Goal: Information Seeking & Learning: Learn about a topic

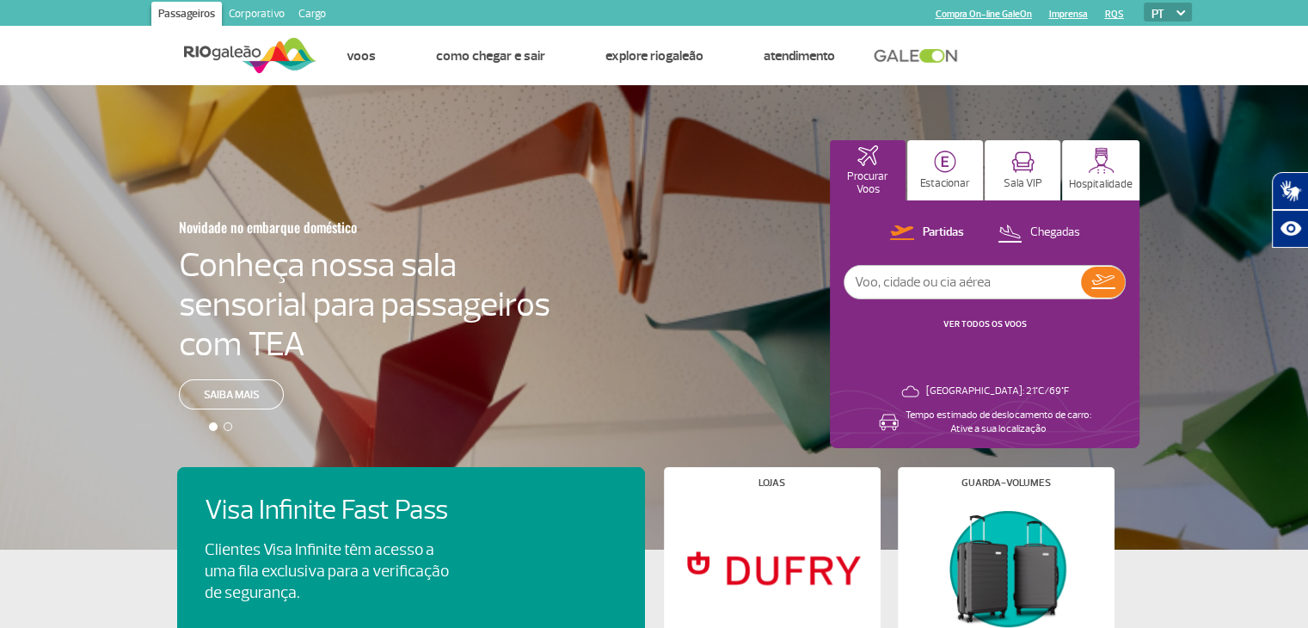
click at [305, 13] on link "Cargo" at bounding box center [312, 16] width 41 height 28
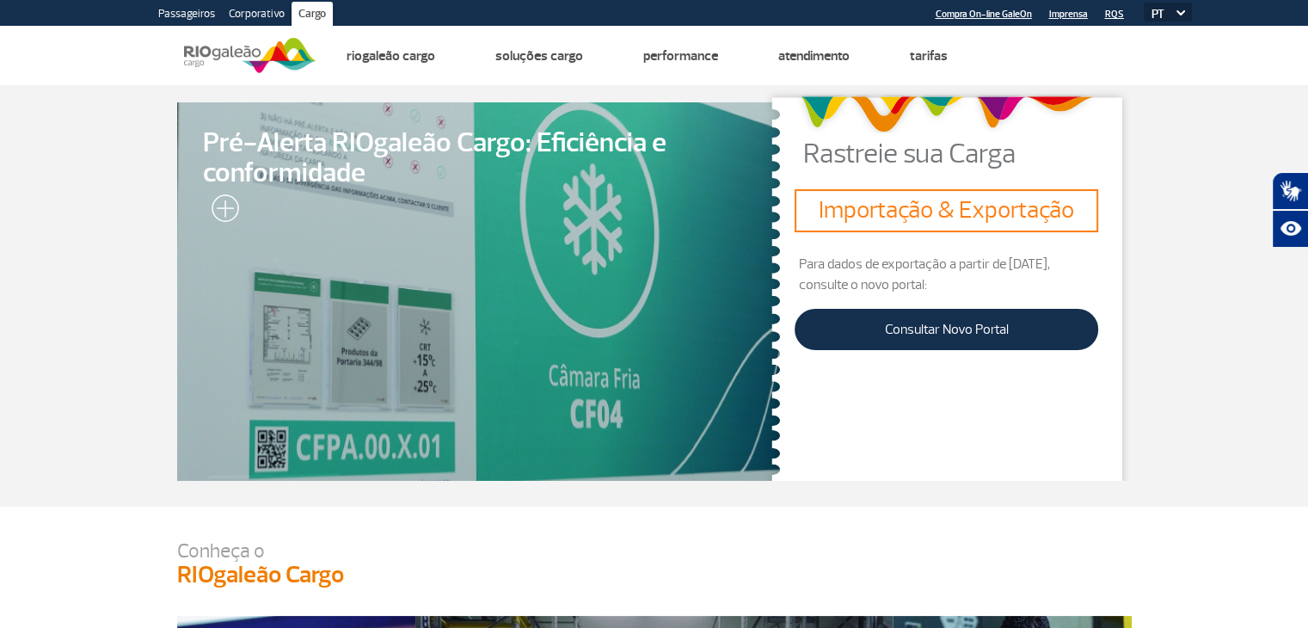
click at [302, 196] on div at bounding box center [478, 292] width 616 height 386
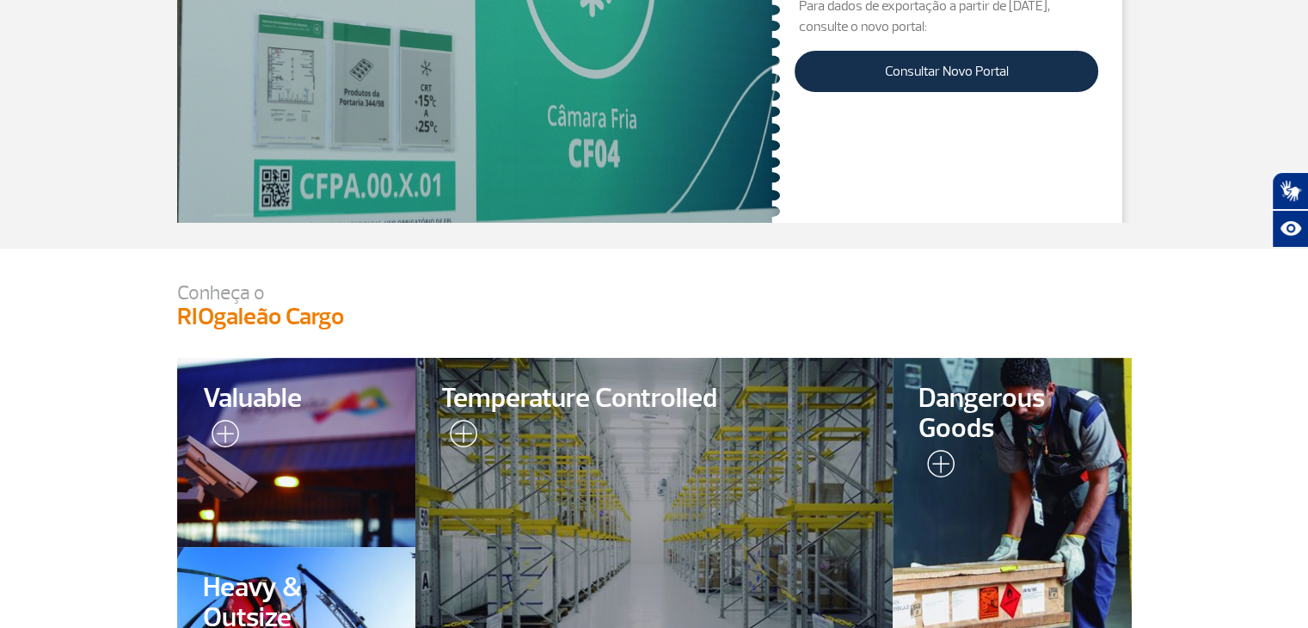
scroll to position [86, 0]
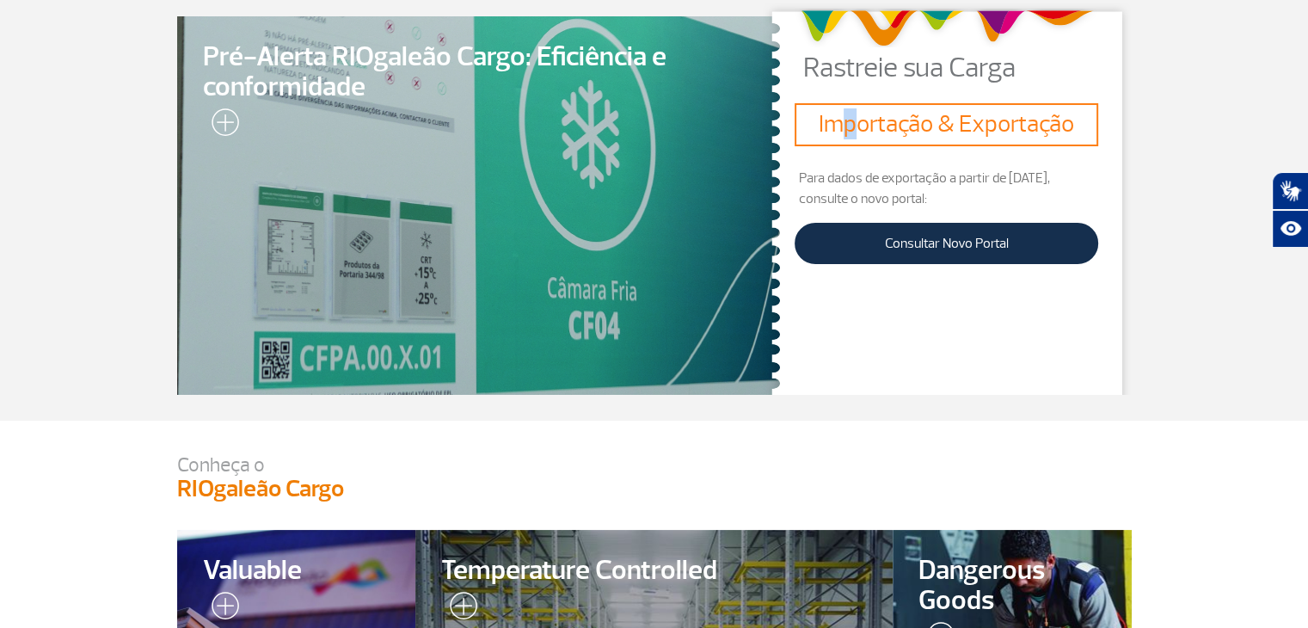
click at [853, 138] on h3 "Importação & Exportação" at bounding box center [947, 124] width 290 height 29
click at [939, 171] on p "Para dados de exportação a partir de [DATE], consulte o novo portal:" at bounding box center [947, 188] width 304 height 41
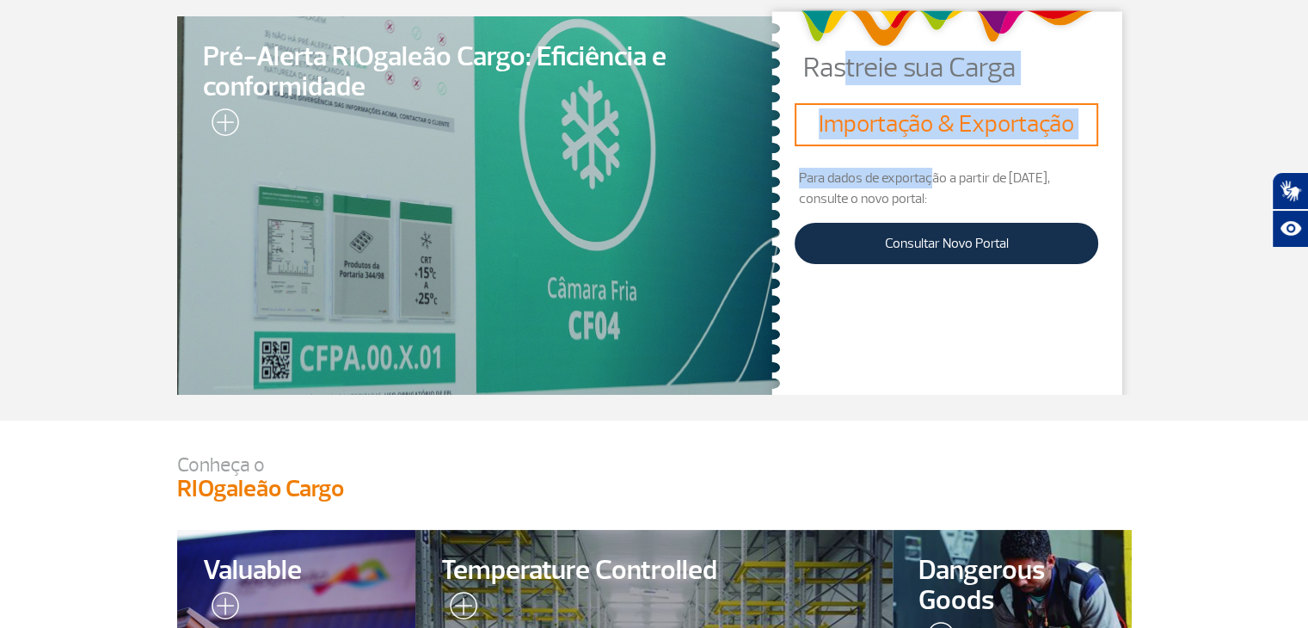
drag, startPoint x: 846, startPoint y: 63, endPoint x: 936, endPoint y: 169, distance: 139.2
click at [936, 169] on div "Rastreie sua Carga Importação & Exportação Para dados de exportação a partir de…" at bounding box center [947, 198] width 370 height 393
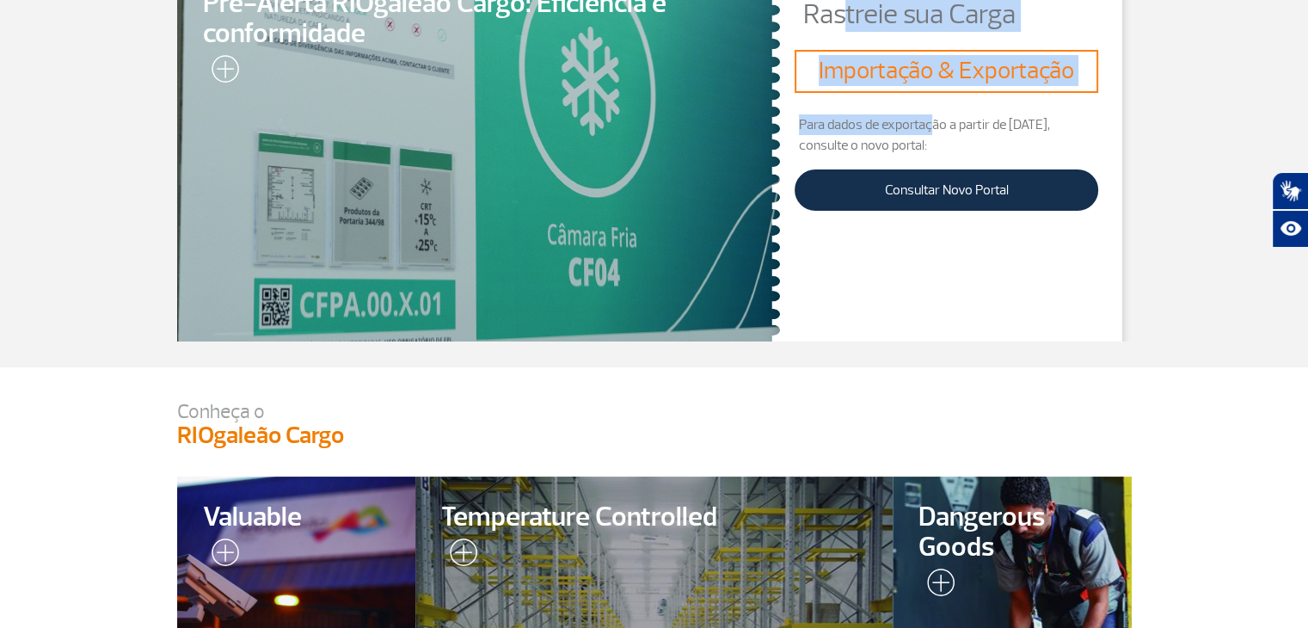
scroll to position [0, 0]
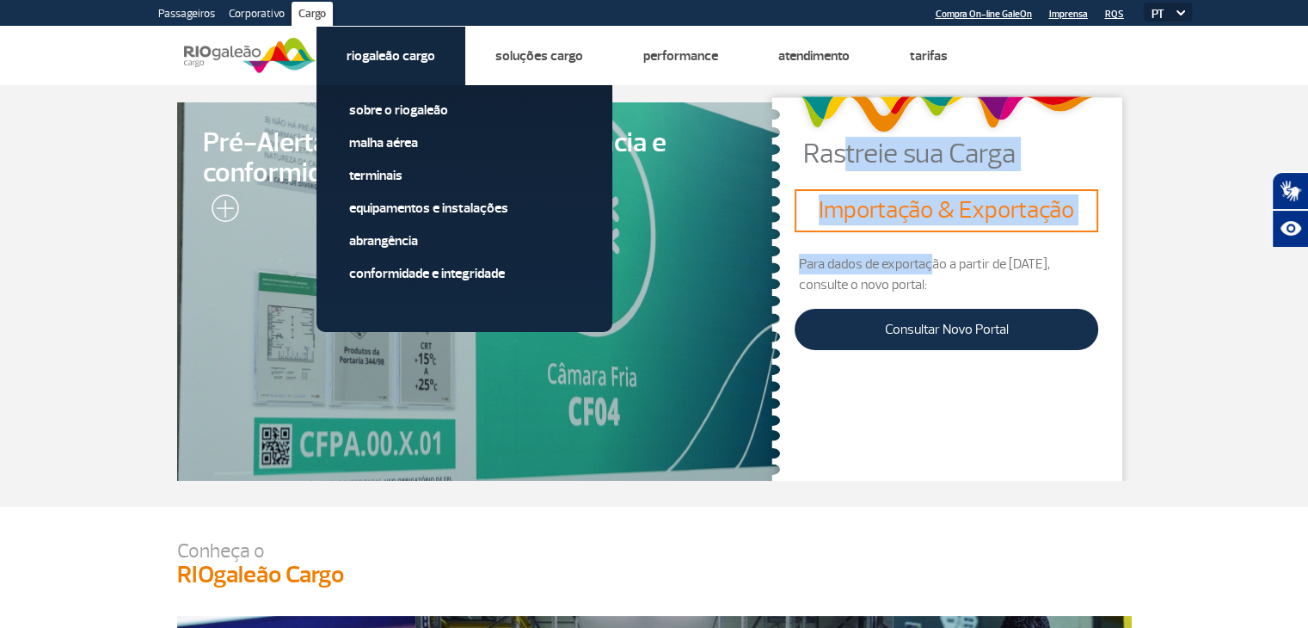
click at [386, 52] on link "Riogaleão Cargo" at bounding box center [391, 55] width 89 height 17
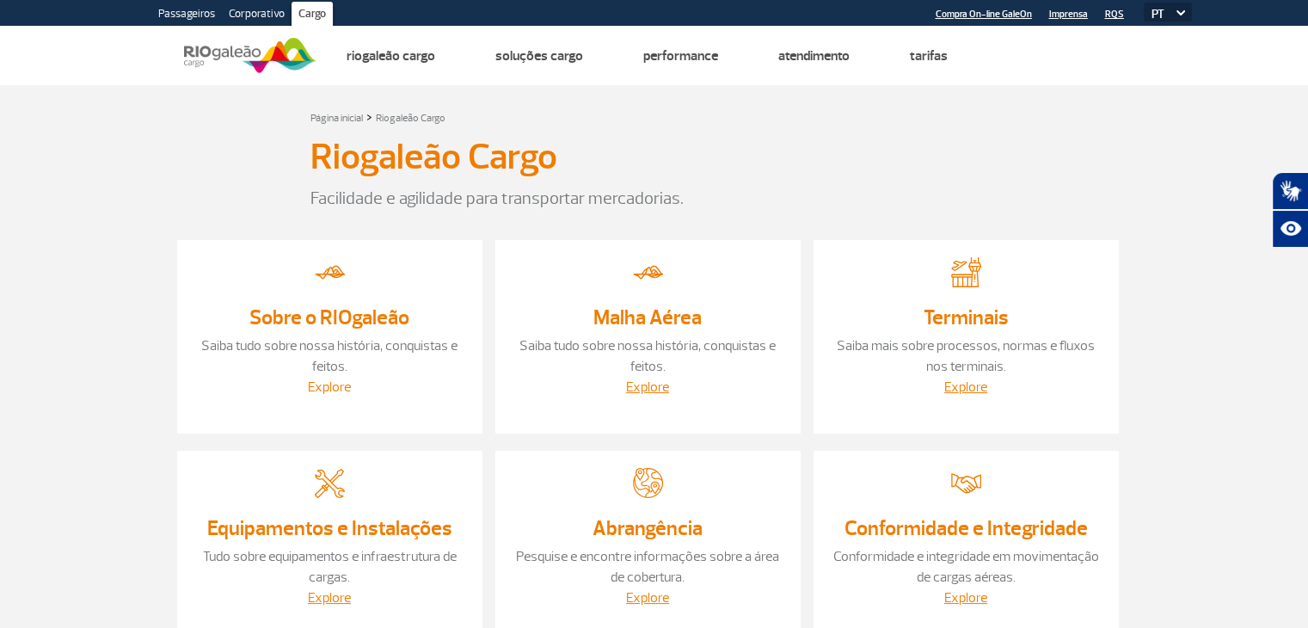
click at [328, 386] on link "Explore" at bounding box center [329, 386] width 43 height 17
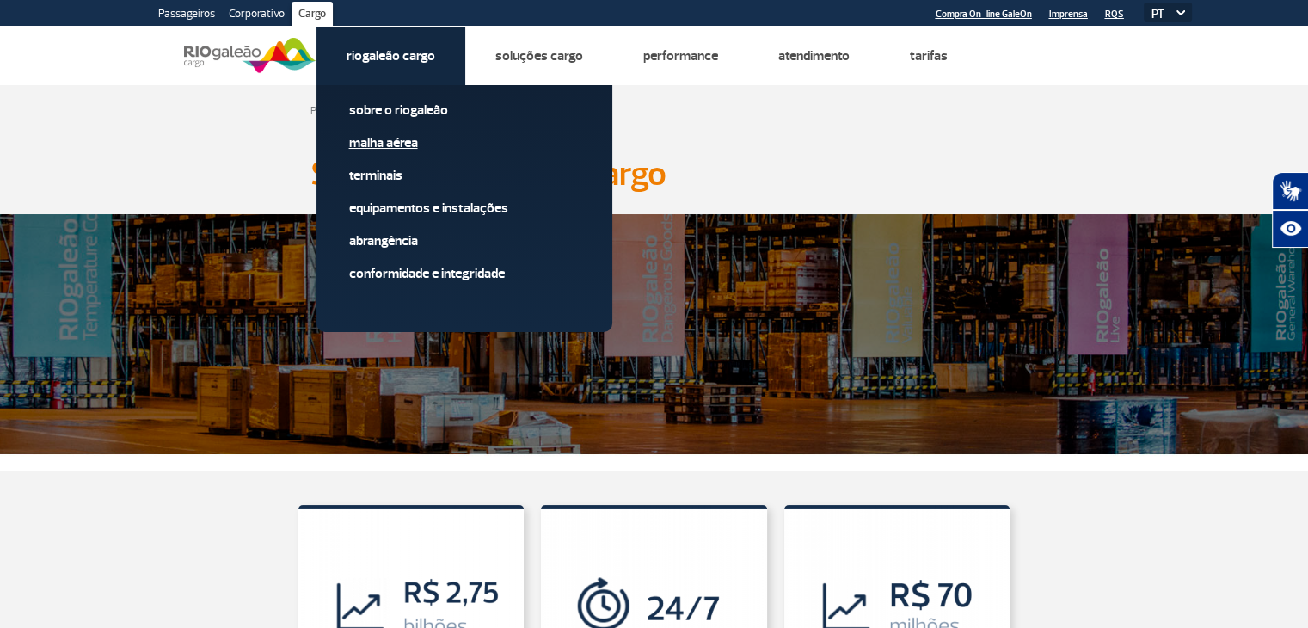
click at [372, 147] on link "Malha Aérea" at bounding box center [464, 142] width 231 height 19
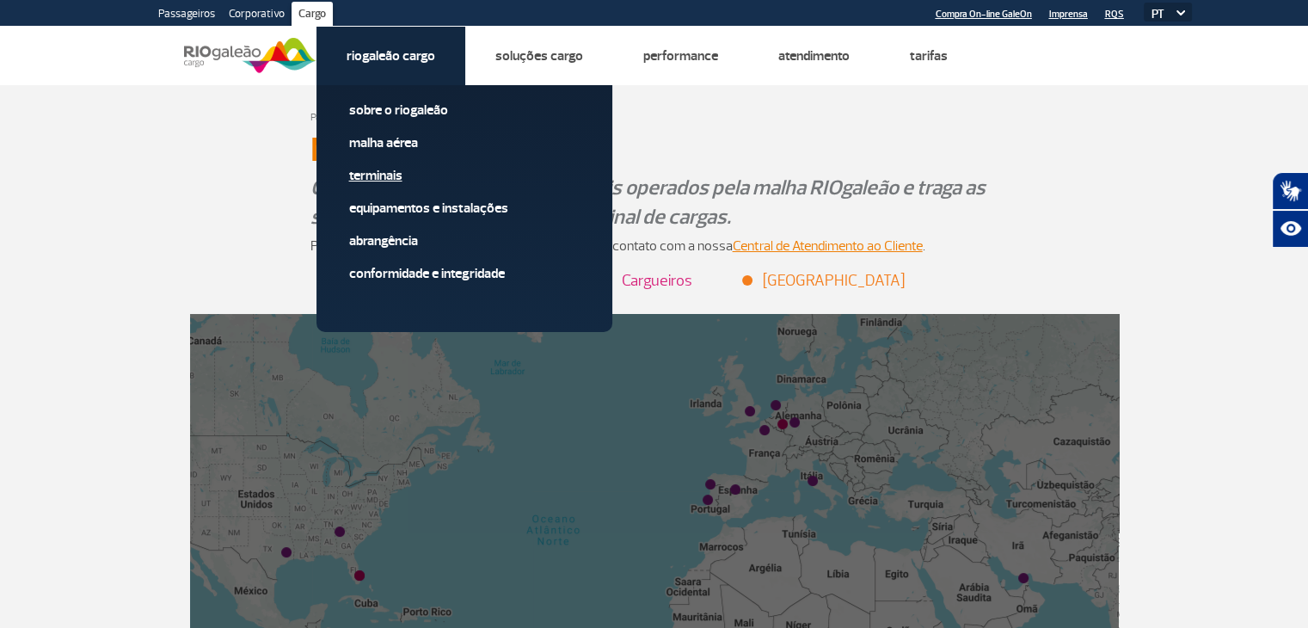
click at [379, 173] on link "Terminais" at bounding box center [464, 175] width 231 height 19
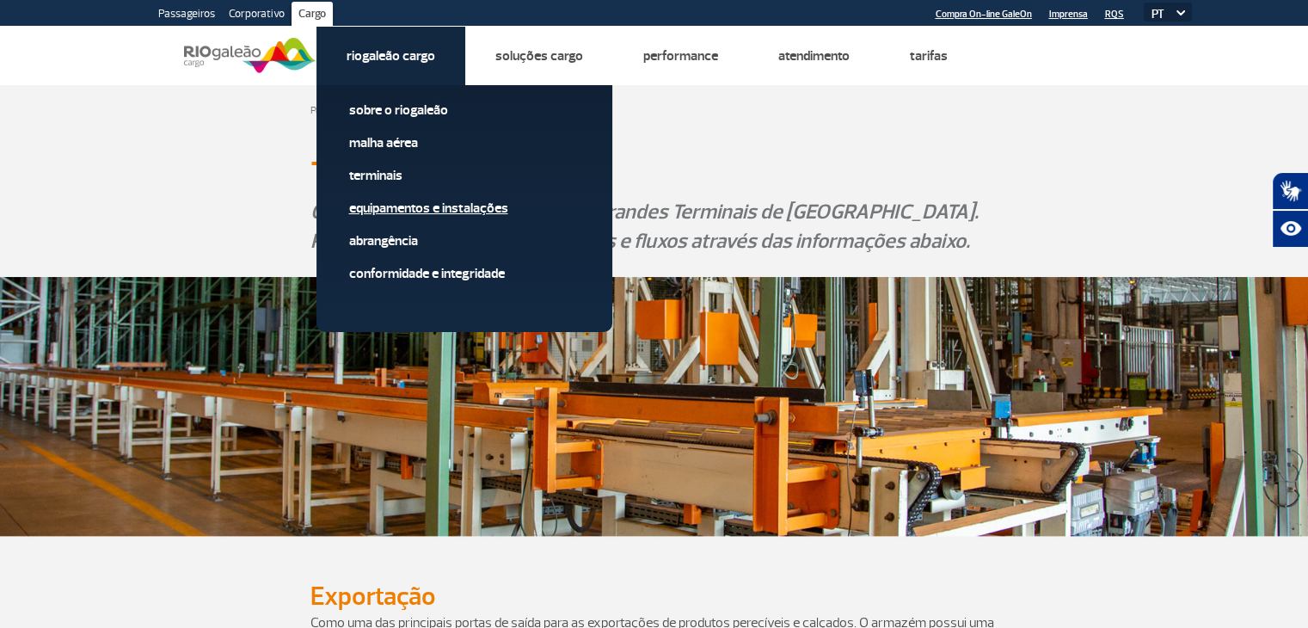
click at [400, 208] on link "Equipamentos e Instalações" at bounding box center [464, 208] width 231 height 19
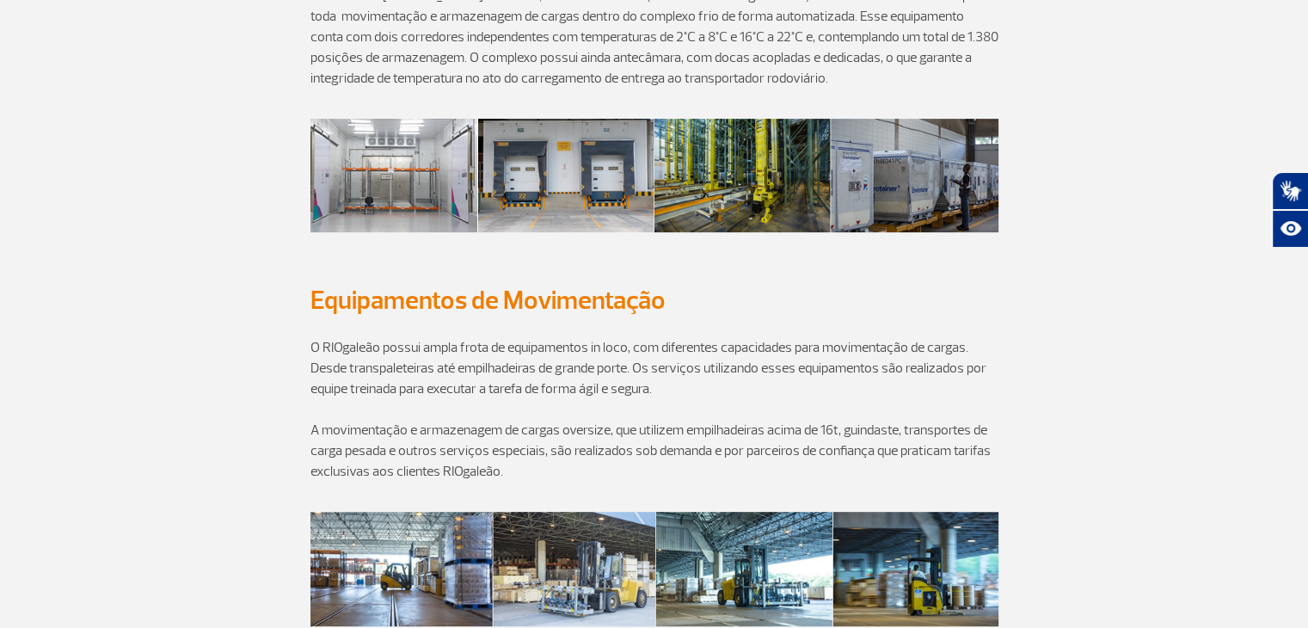
scroll to position [688, 0]
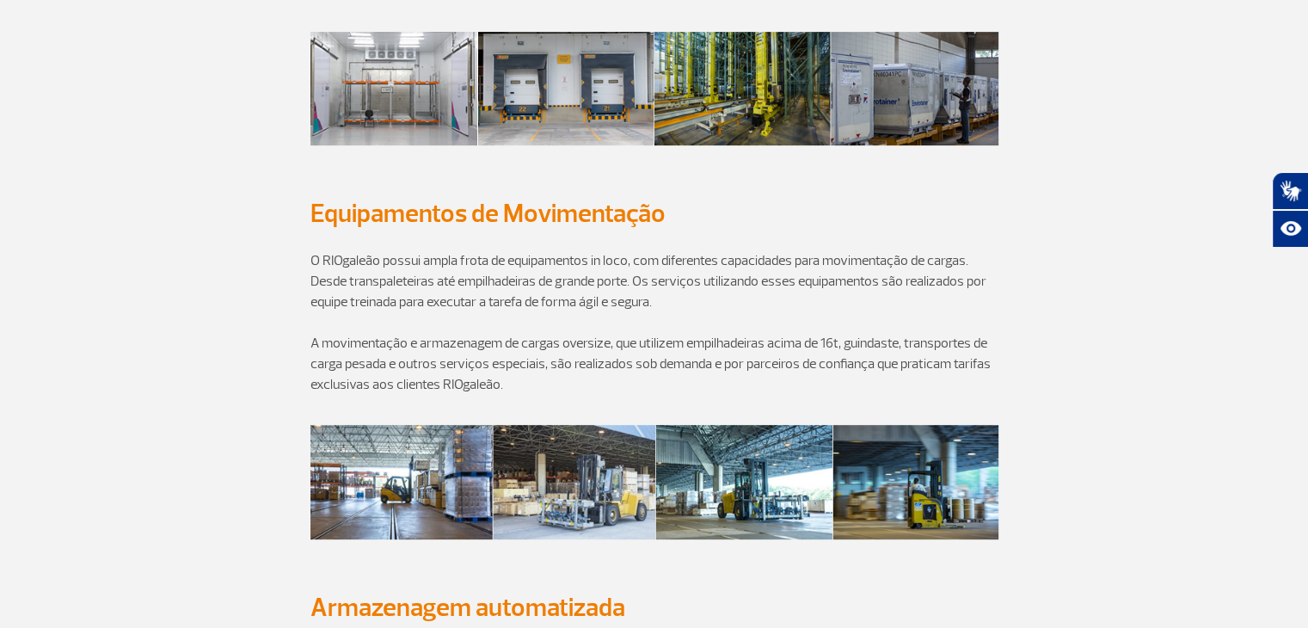
click at [434, 89] on img at bounding box center [655, 89] width 688 height 114
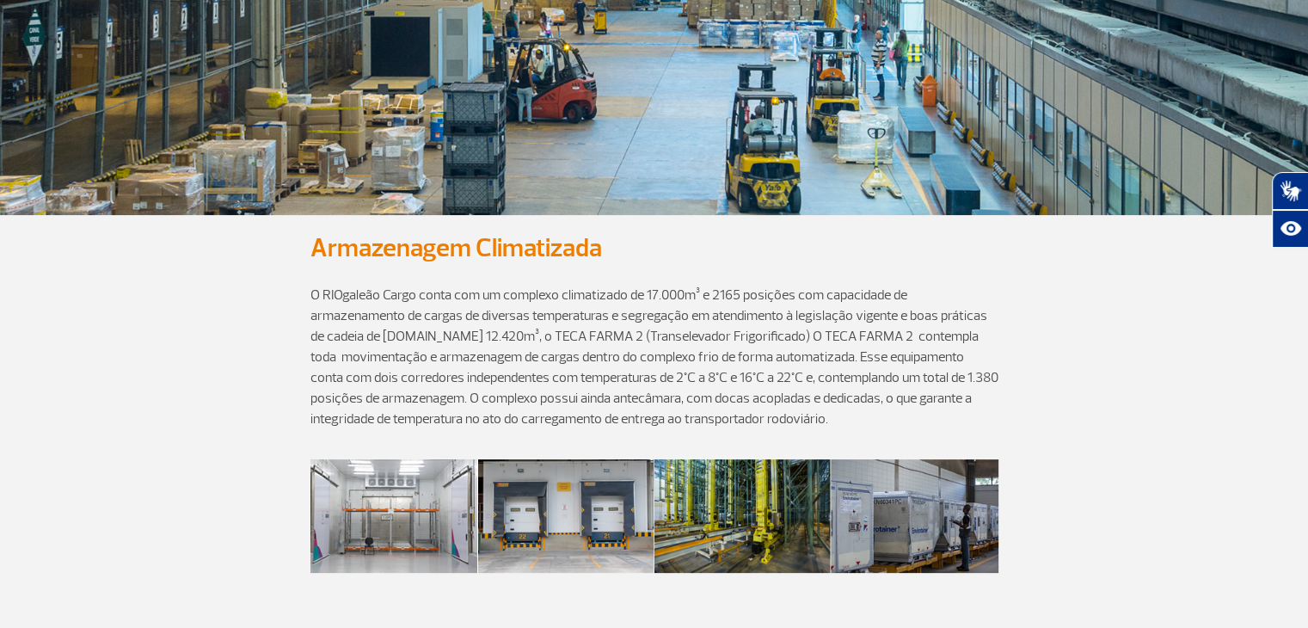
scroll to position [0, 0]
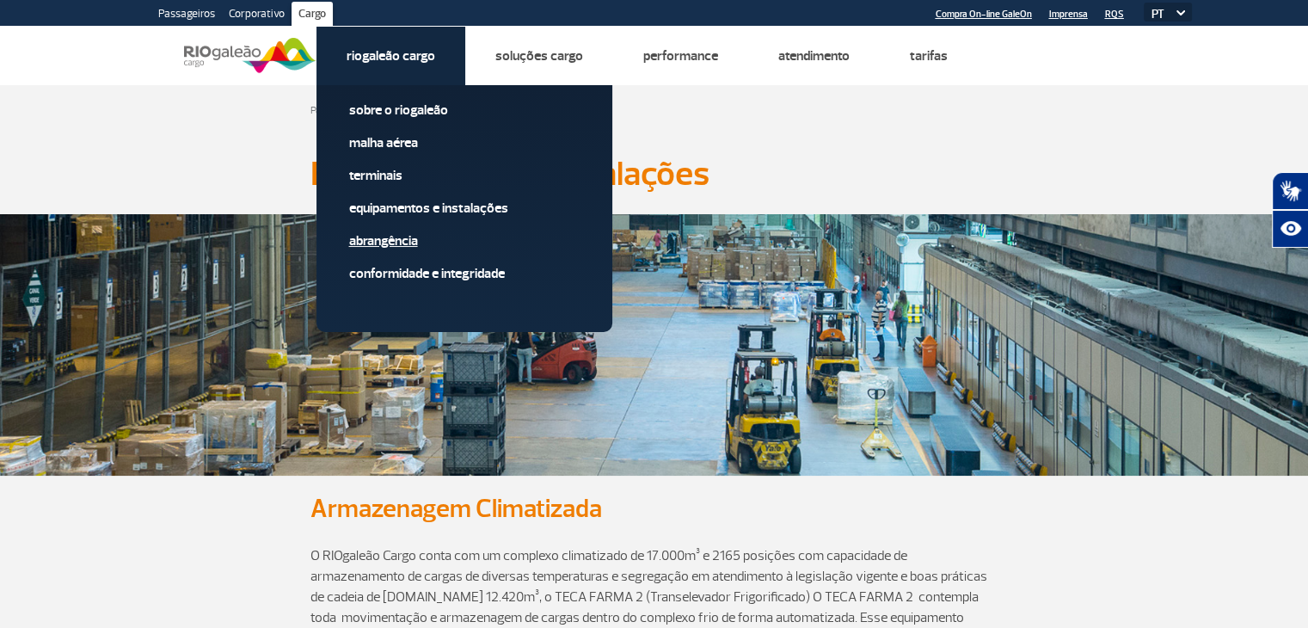
click at [375, 247] on link "Abrangência" at bounding box center [464, 240] width 231 height 19
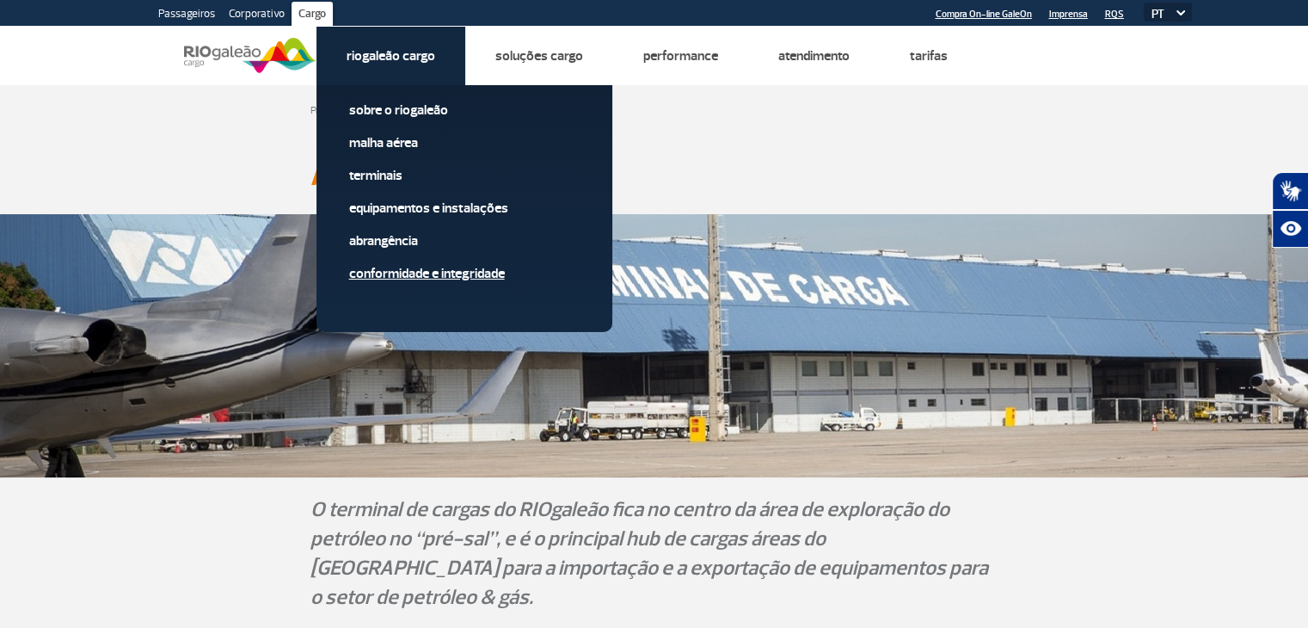
click at [389, 273] on link "Conformidade e Integridade" at bounding box center [464, 273] width 231 height 19
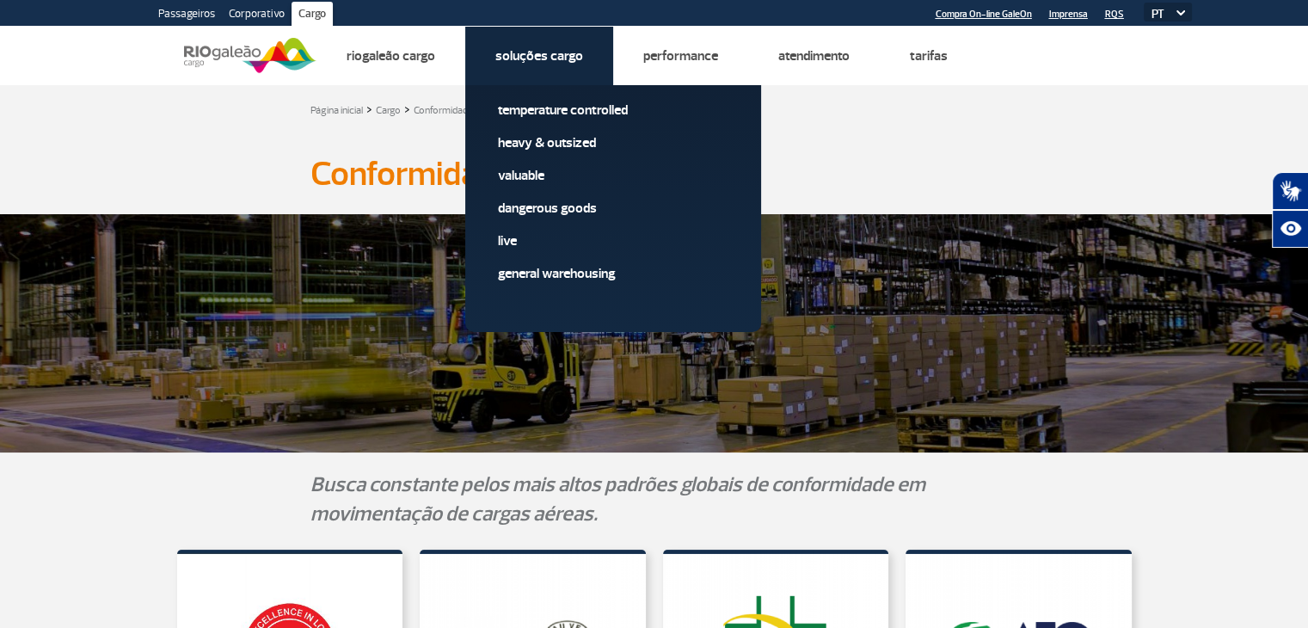
click at [517, 56] on link "Soluções Cargo" at bounding box center [539, 55] width 88 height 17
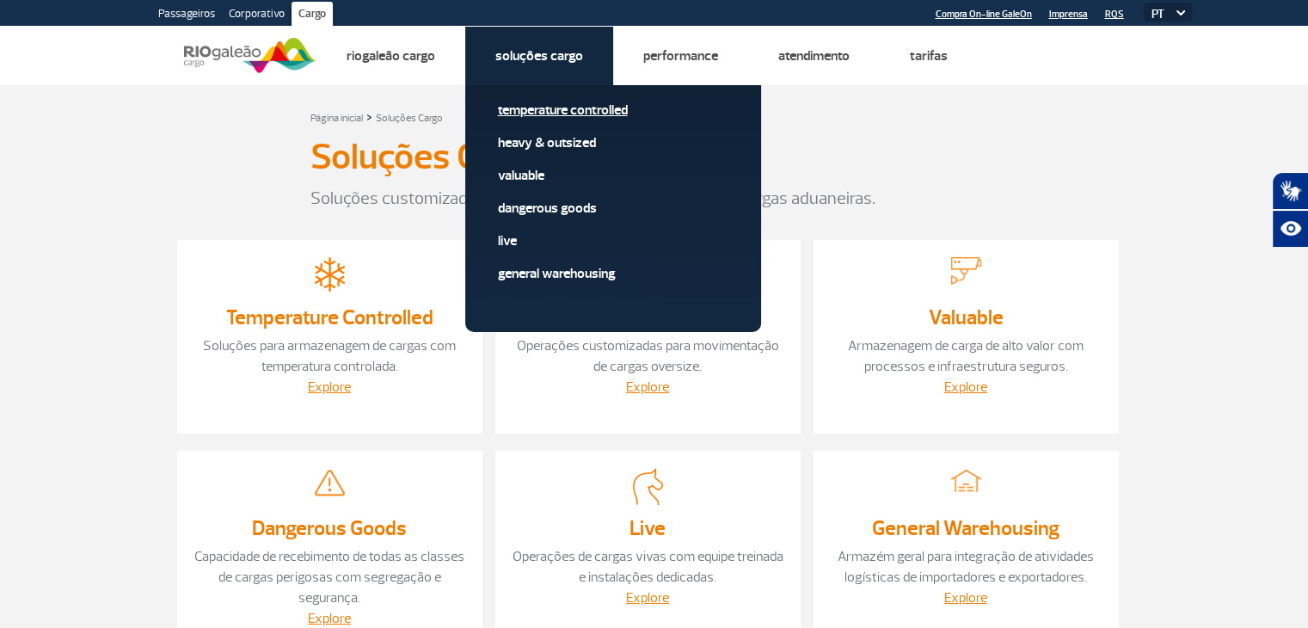
click at [557, 111] on link "Temperature Controlled" at bounding box center [613, 110] width 231 height 19
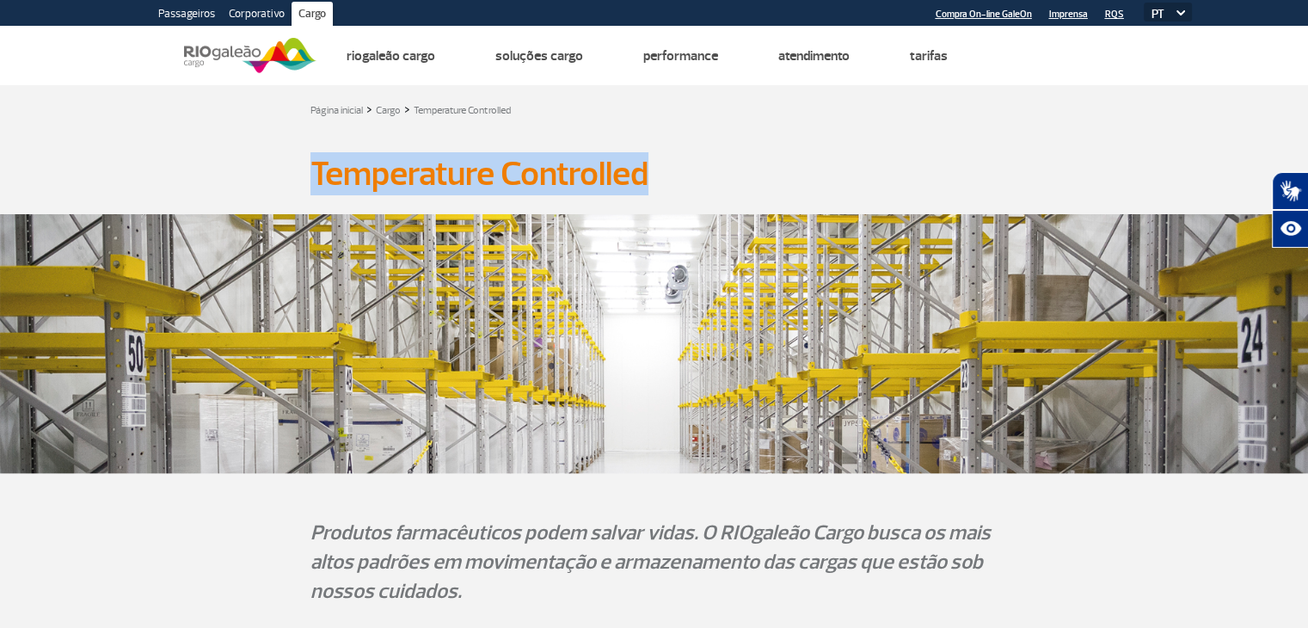
drag, startPoint x: 314, startPoint y: 166, endPoint x: 647, endPoint y: 169, distance: 332.9
click at [647, 169] on h1 "Temperature Controlled" at bounding box center [655, 173] width 688 height 29
copy h1 "Temperature Controlled"
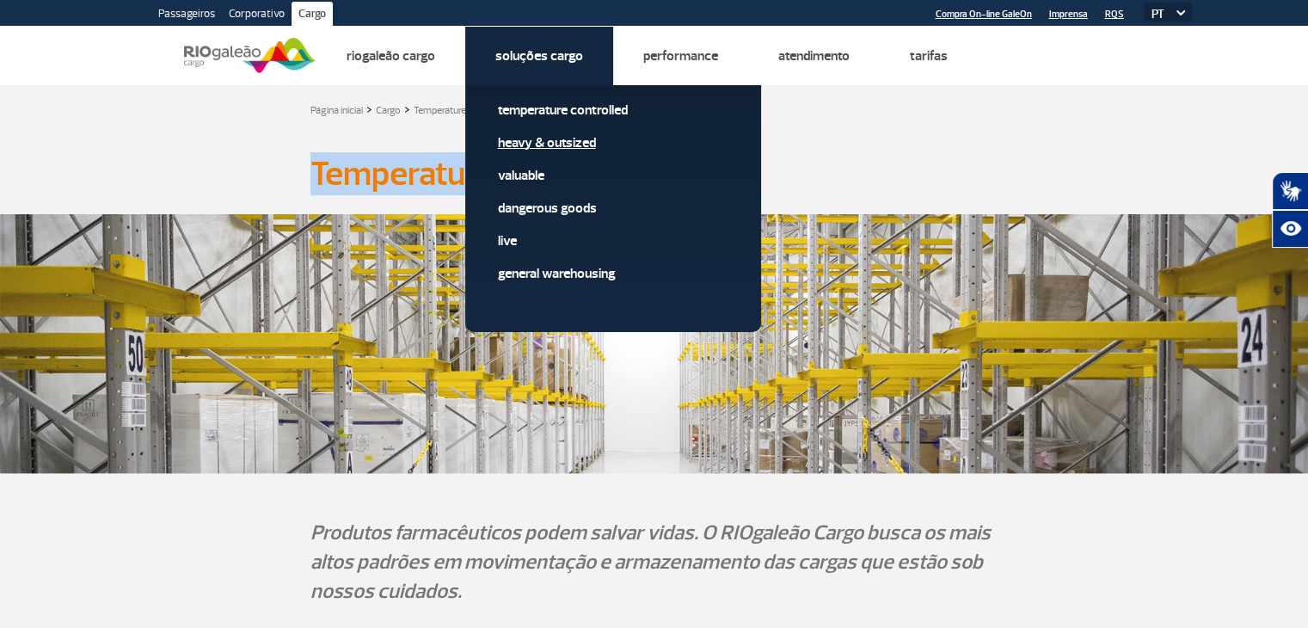
click at [557, 144] on link "Heavy & Outsized" at bounding box center [613, 142] width 231 height 19
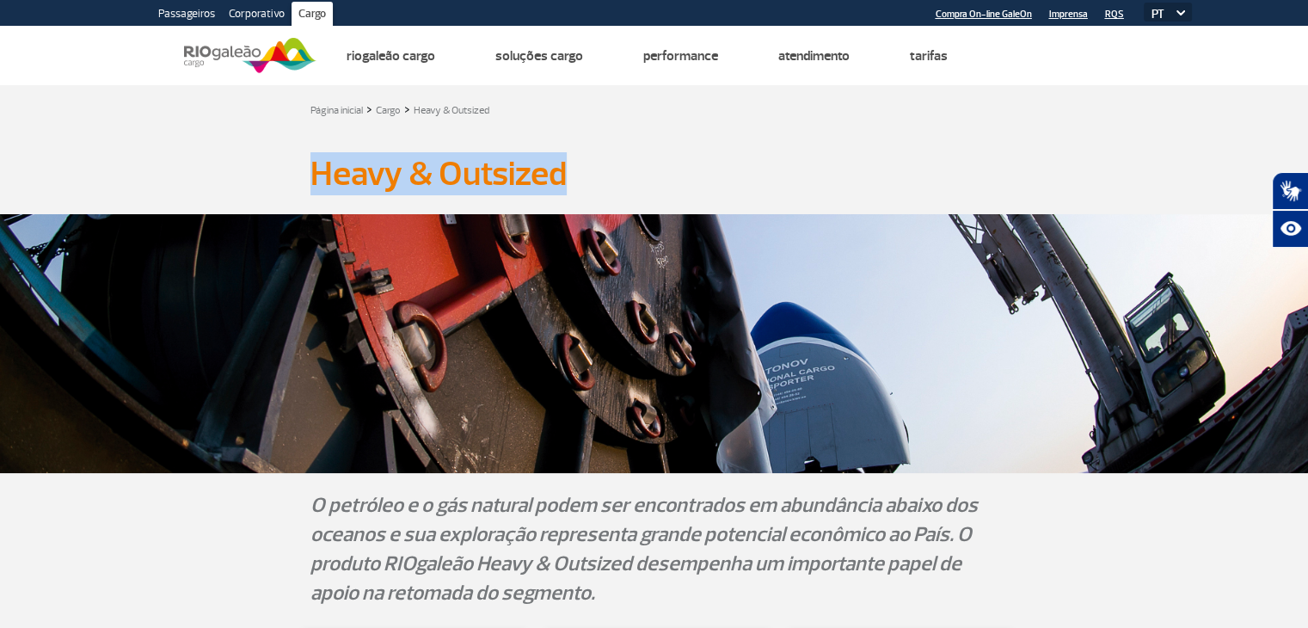
drag, startPoint x: 575, startPoint y: 178, endPoint x: 312, endPoint y: 189, distance: 263.5
click at [312, 188] on h1 "Heavy & Outsized" at bounding box center [655, 173] width 688 height 29
copy h1 "Heavy & Outsized"
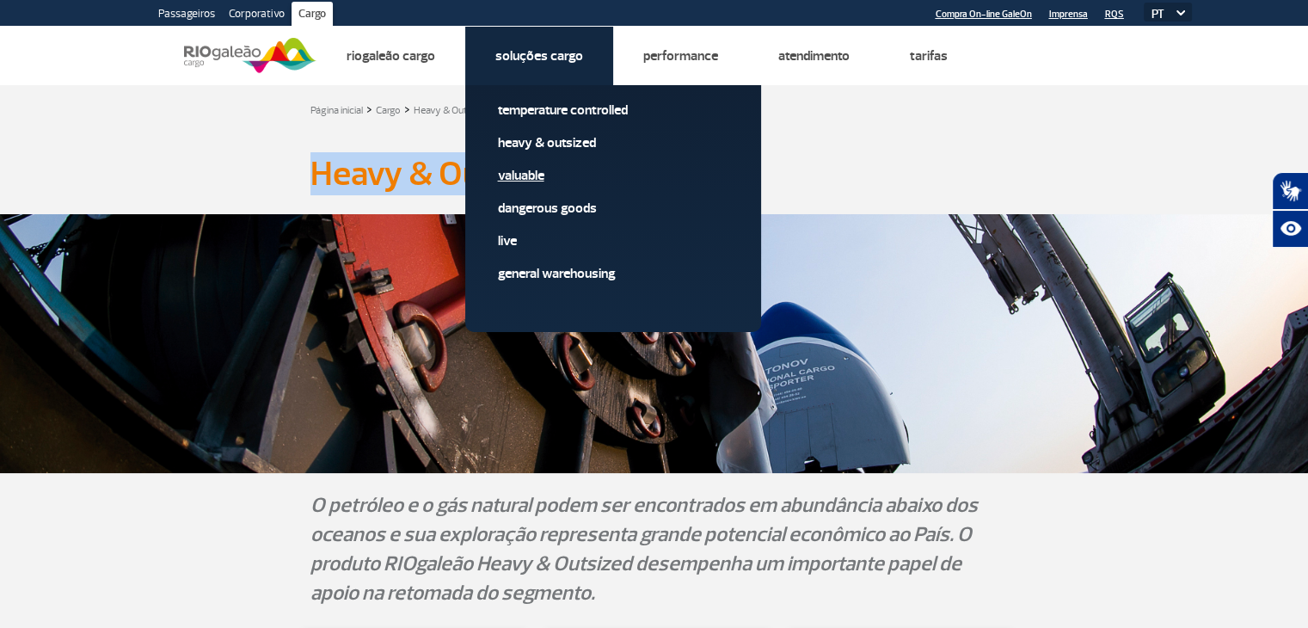
click at [533, 176] on link "Valuable" at bounding box center [613, 175] width 231 height 19
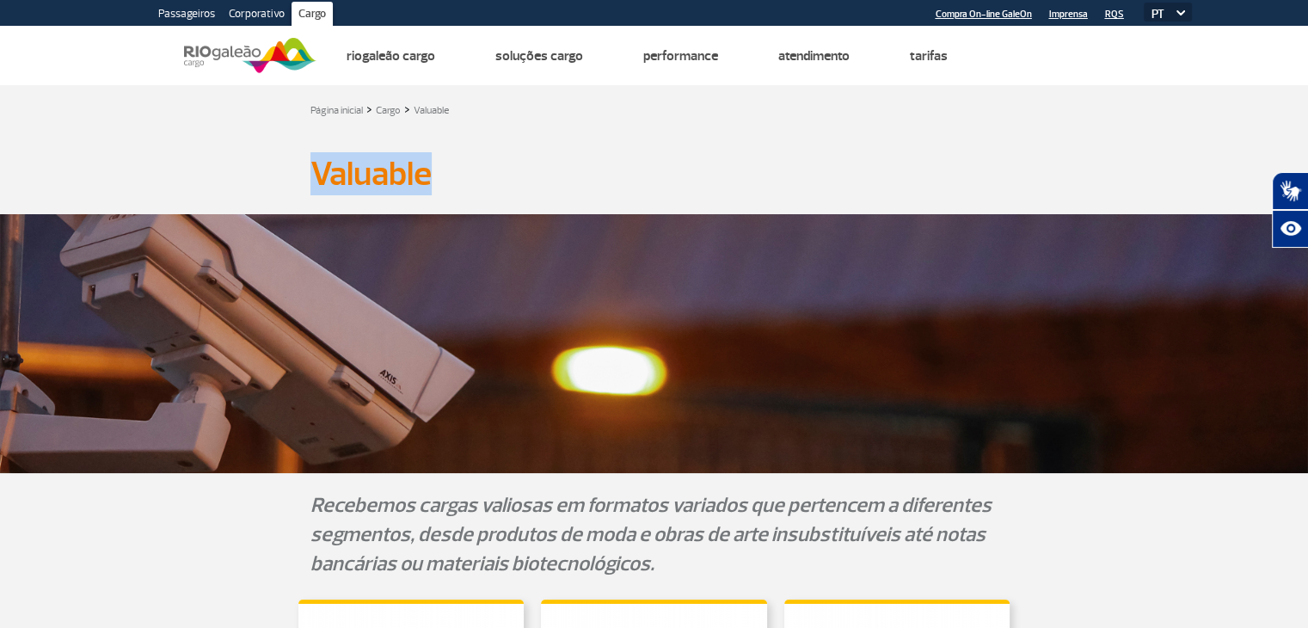
drag, startPoint x: 458, startPoint y: 174, endPoint x: 313, endPoint y: 182, distance: 144.7
click at [313, 182] on h1 "Valuable" at bounding box center [655, 173] width 688 height 29
copy h1 "Valuable"
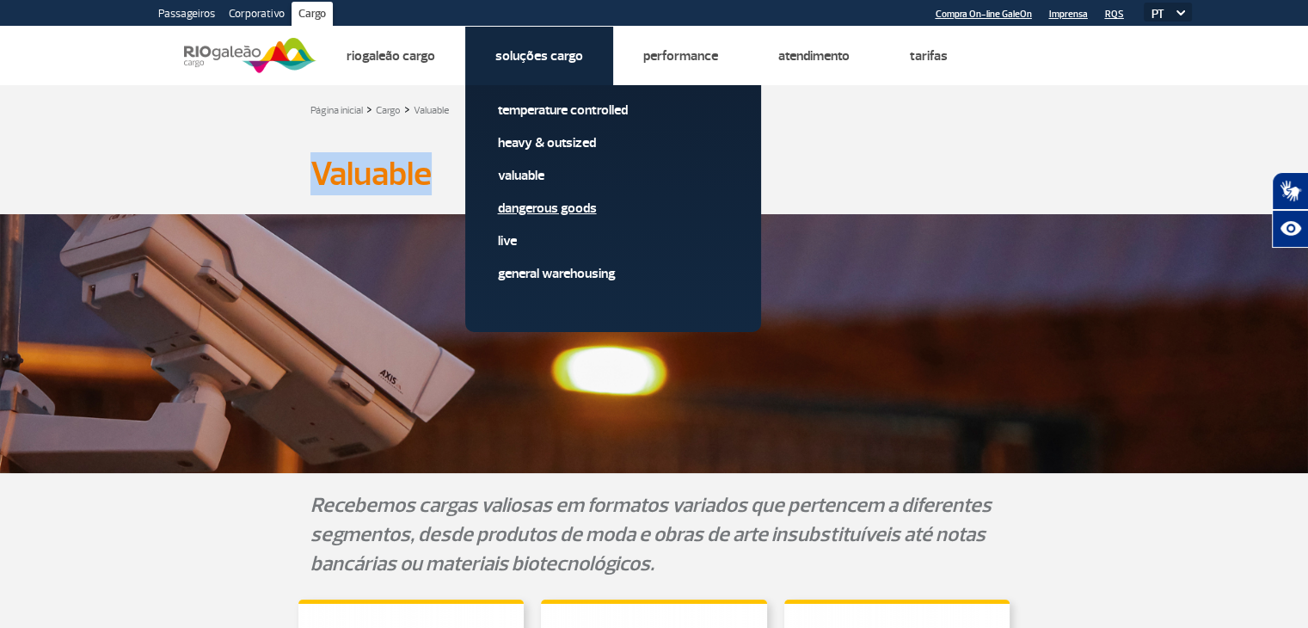
click at [547, 203] on link "Dangerous Goods" at bounding box center [613, 208] width 231 height 19
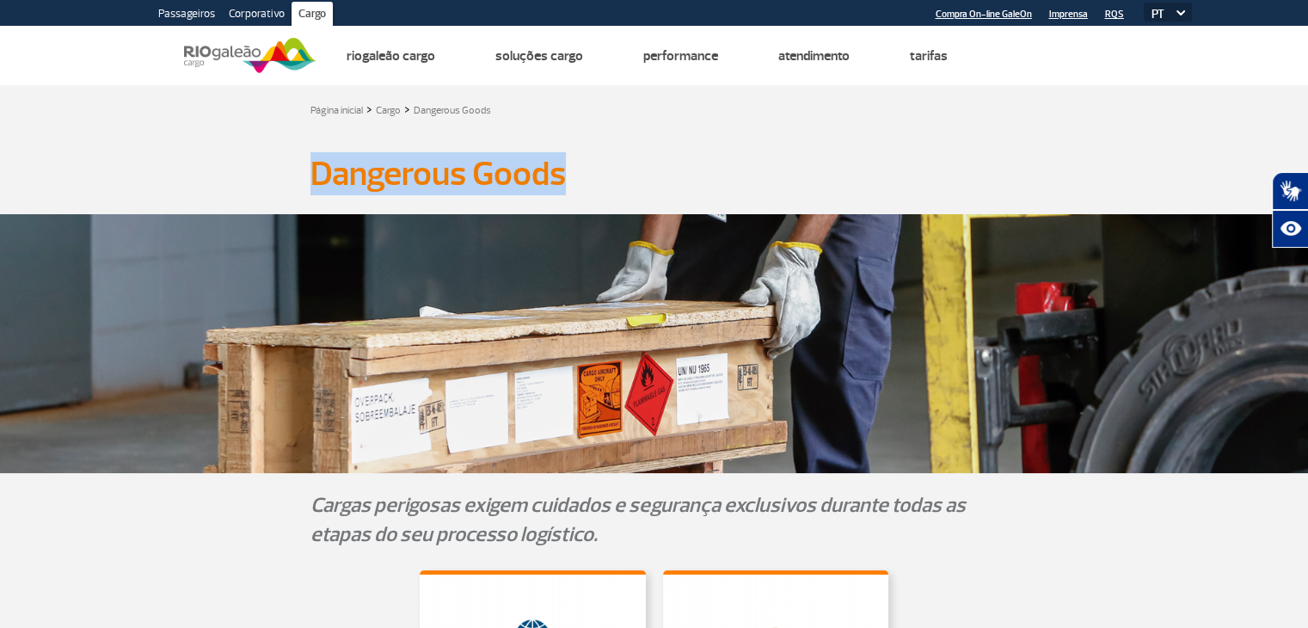
drag, startPoint x: 315, startPoint y: 176, endPoint x: 568, endPoint y: 188, distance: 253.1
click at [568, 188] on h1 "Dangerous Goods" at bounding box center [655, 173] width 688 height 29
copy h1 "Dangerous Goods"
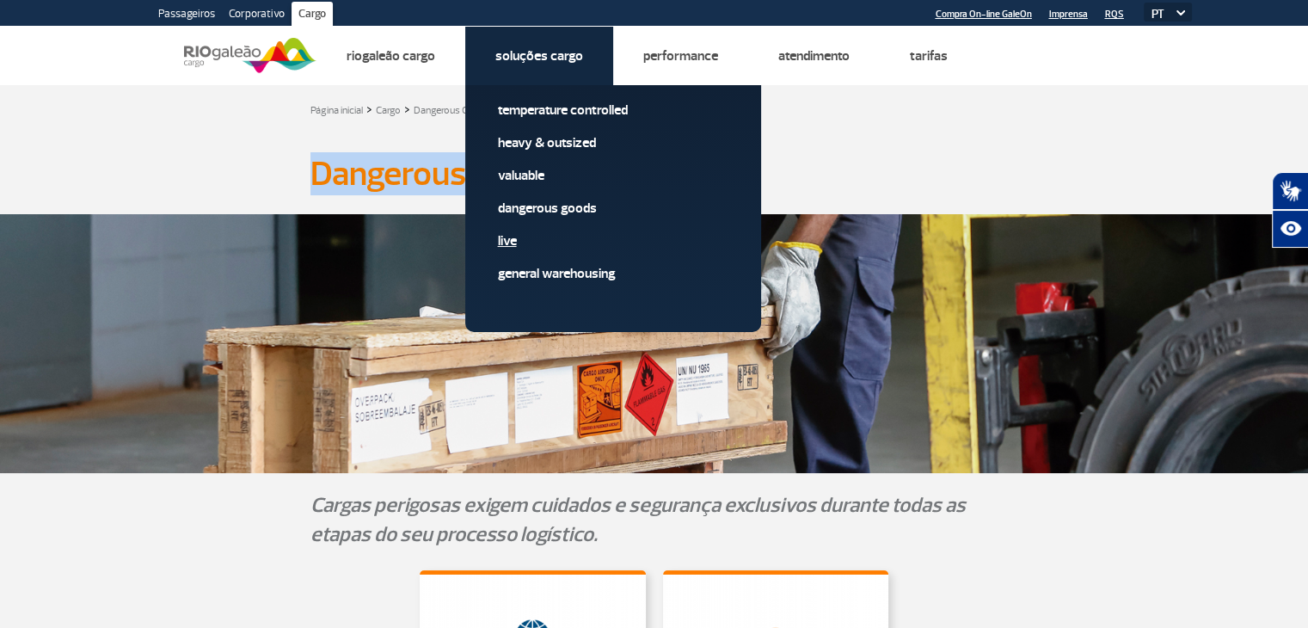
click at [508, 244] on link "Live" at bounding box center [613, 240] width 231 height 19
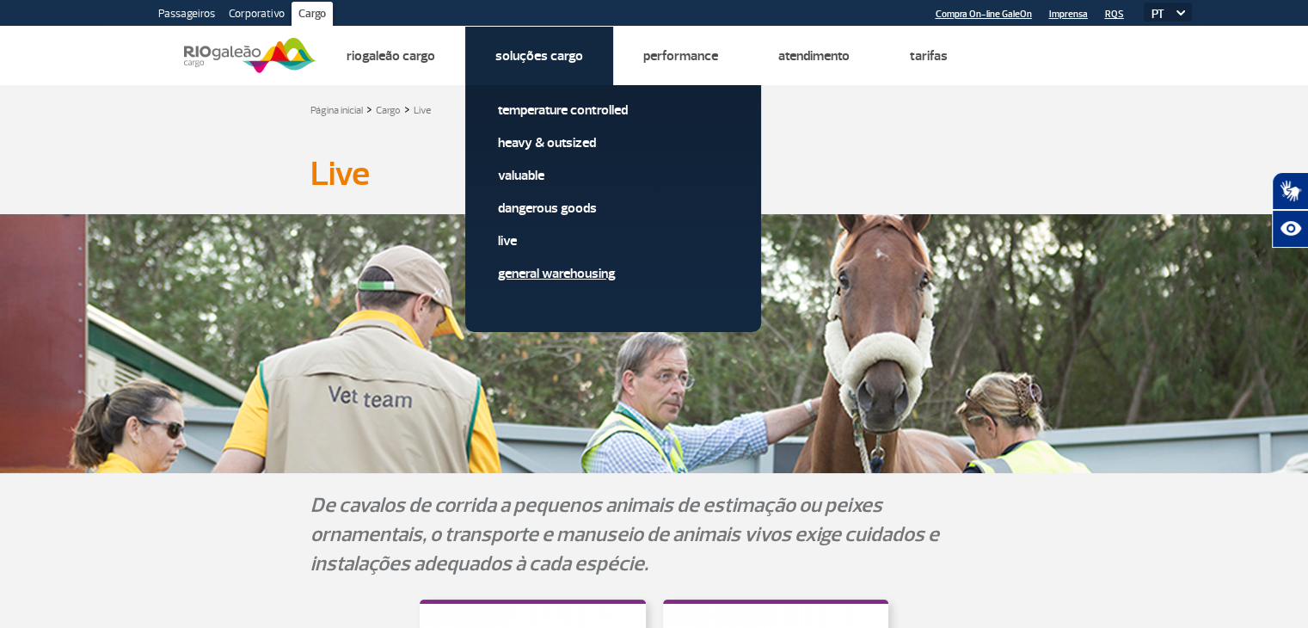
click at [560, 272] on link "General Warehousing" at bounding box center [613, 273] width 231 height 19
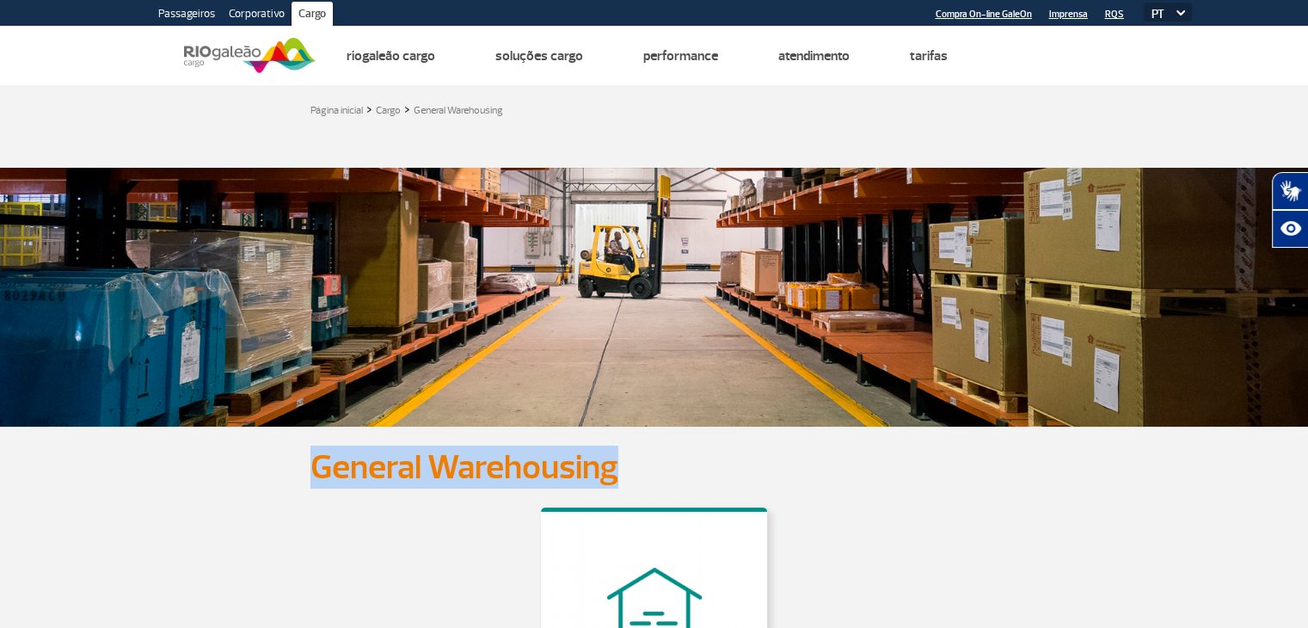
drag, startPoint x: 615, startPoint y: 468, endPoint x: 305, endPoint y: 477, distance: 310.7
click at [305, 477] on div "General Warehousing General Warehousing" at bounding box center [654, 466] width 955 height 29
copy h1 "General Warehousing"
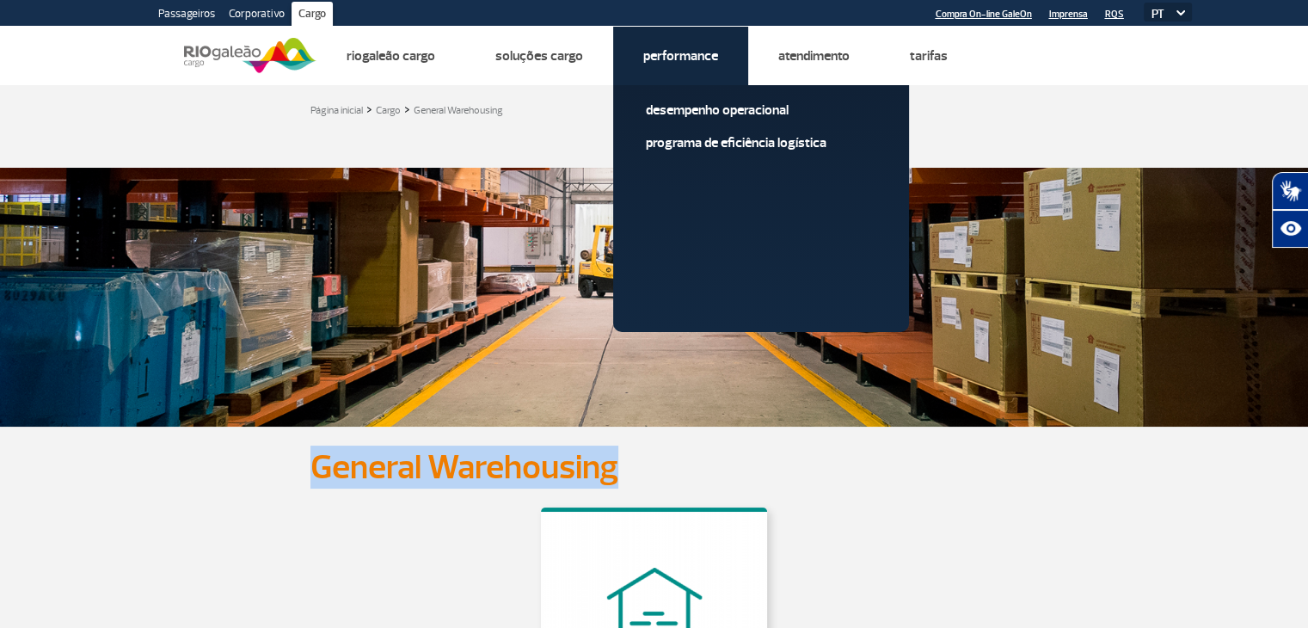
click at [674, 58] on link "Performance" at bounding box center [680, 55] width 75 height 17
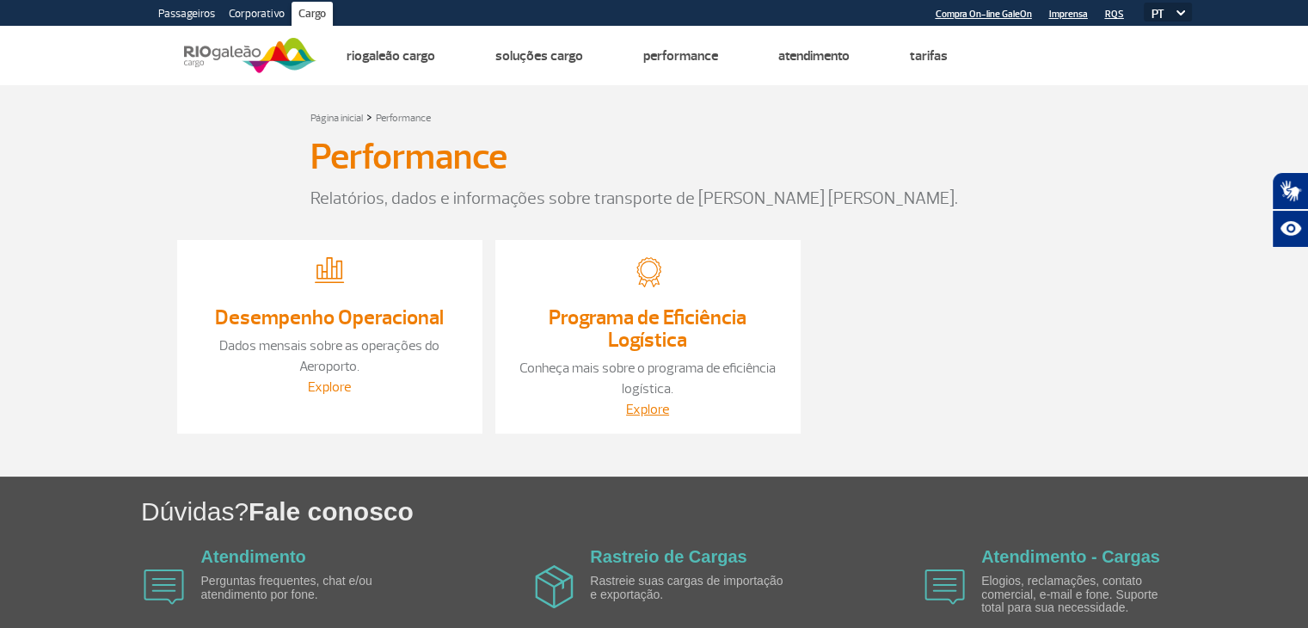
click at [323, 390] on link "Explore" at bounding box center [329, 386] width 43 height 17
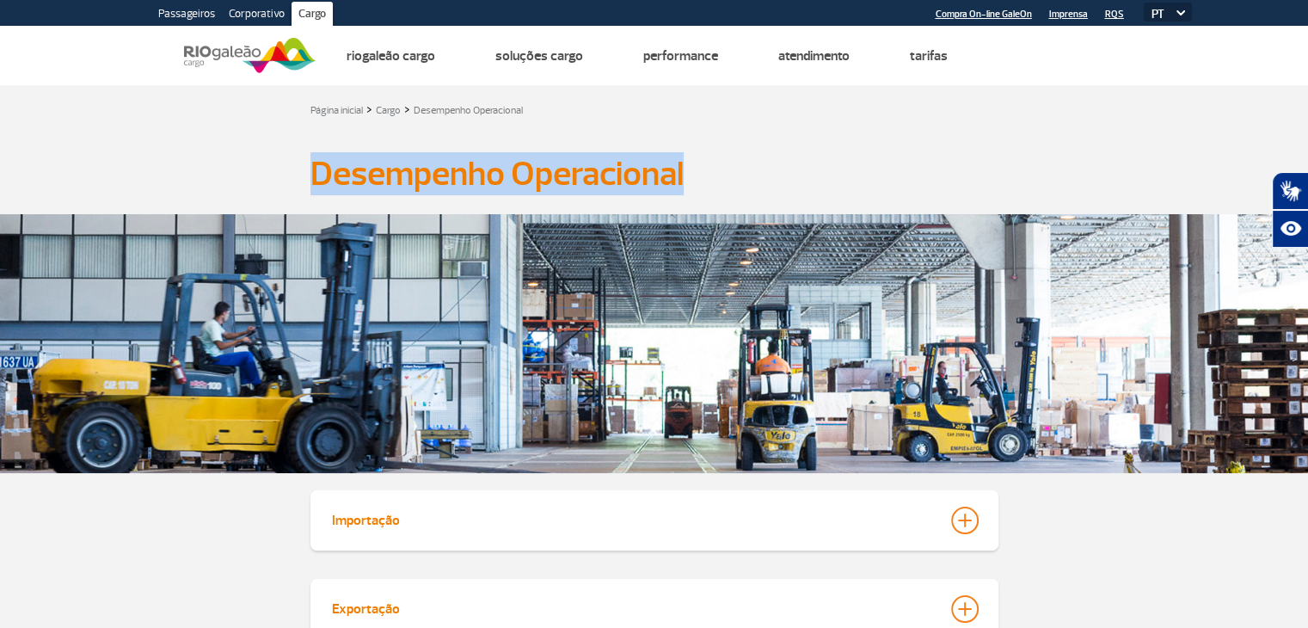
drag, startPoint x: 685, startPoint y: 176, endPoint x: 312, endPoint y: 192, distance: 372.8
click at [312, 188] on h1 "Desempenho Operacional" at bounding box center [655, 173] width 688 height 29
copy h1 "Desempenho Operacional"
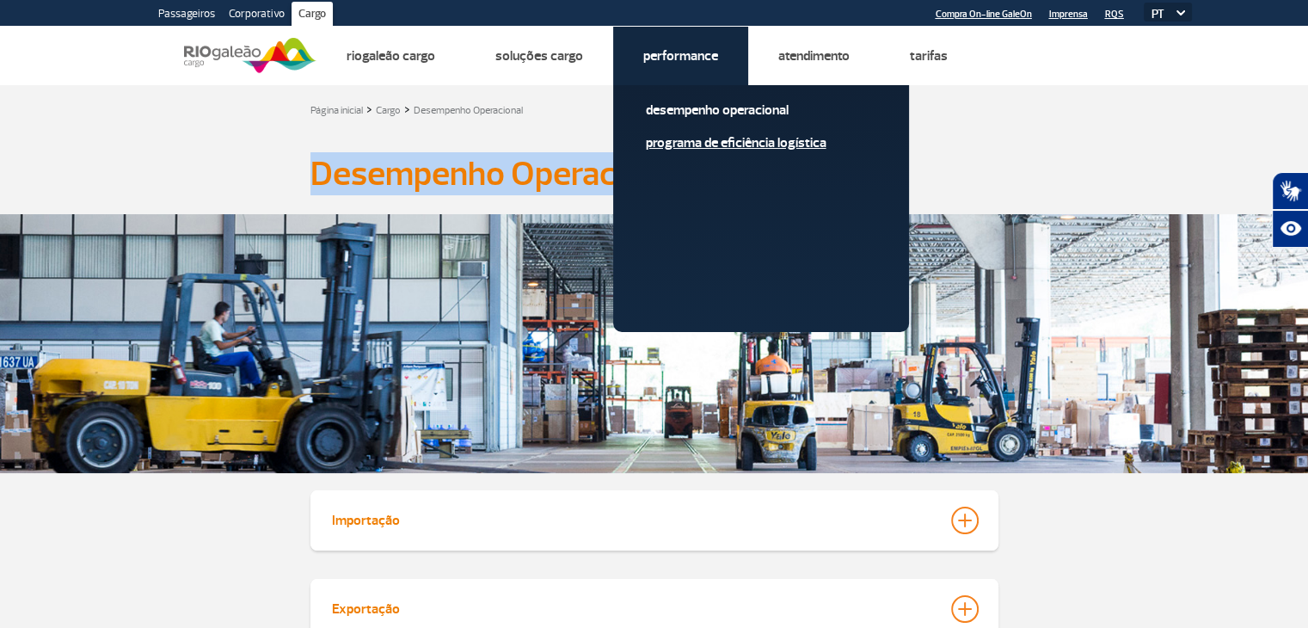
click at [701, 146] on link "Programa de Eficiência Logística" at bounding box center [761, 142] width 231 height 19
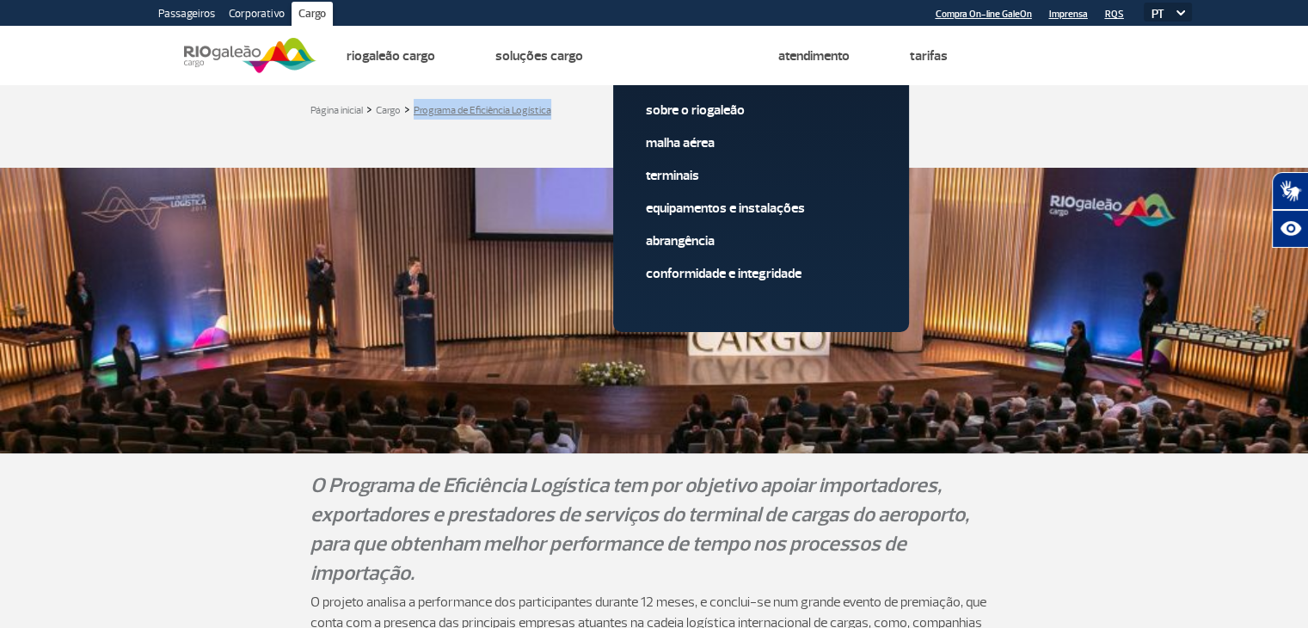
drag, startPoint x: 560, startPoint y: 115, endPoint x: 415, endPoint y: 114, distance: 145.4
click at [415, 114] on div "Página inicial > Cargo > Programa de Eficiência Logística" at bounding box center [655, 109] width 688 height 21
copy link "Programa de Eficiência Logística"
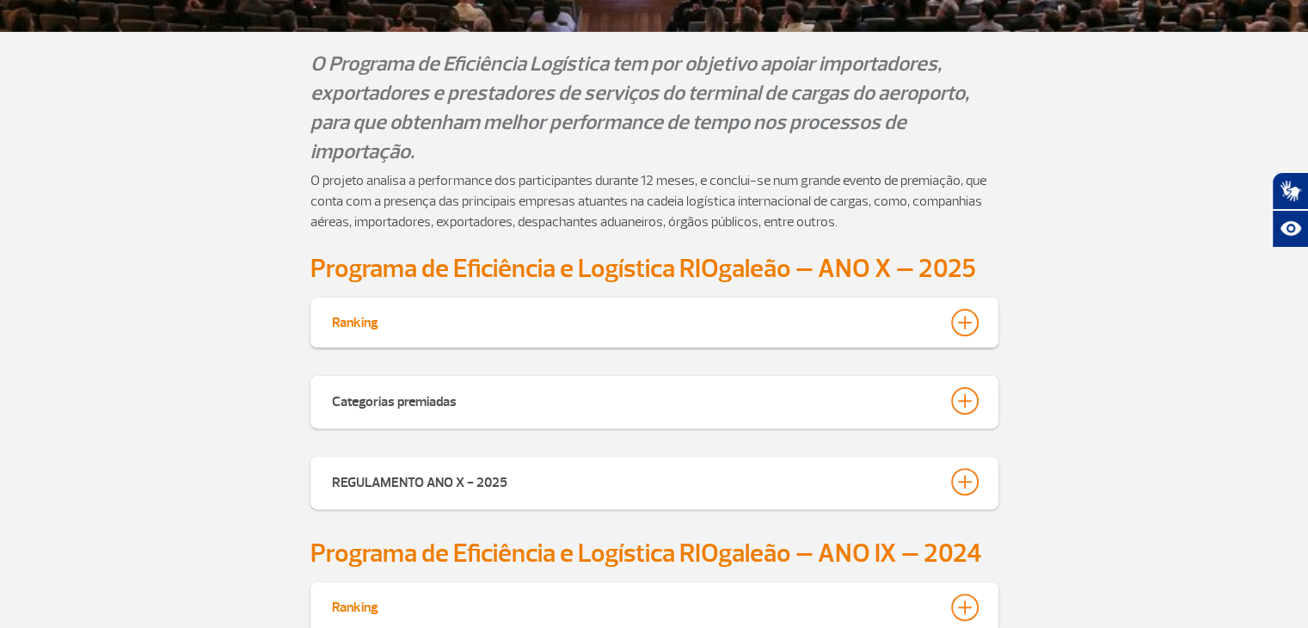
scroll to position [430, 0]
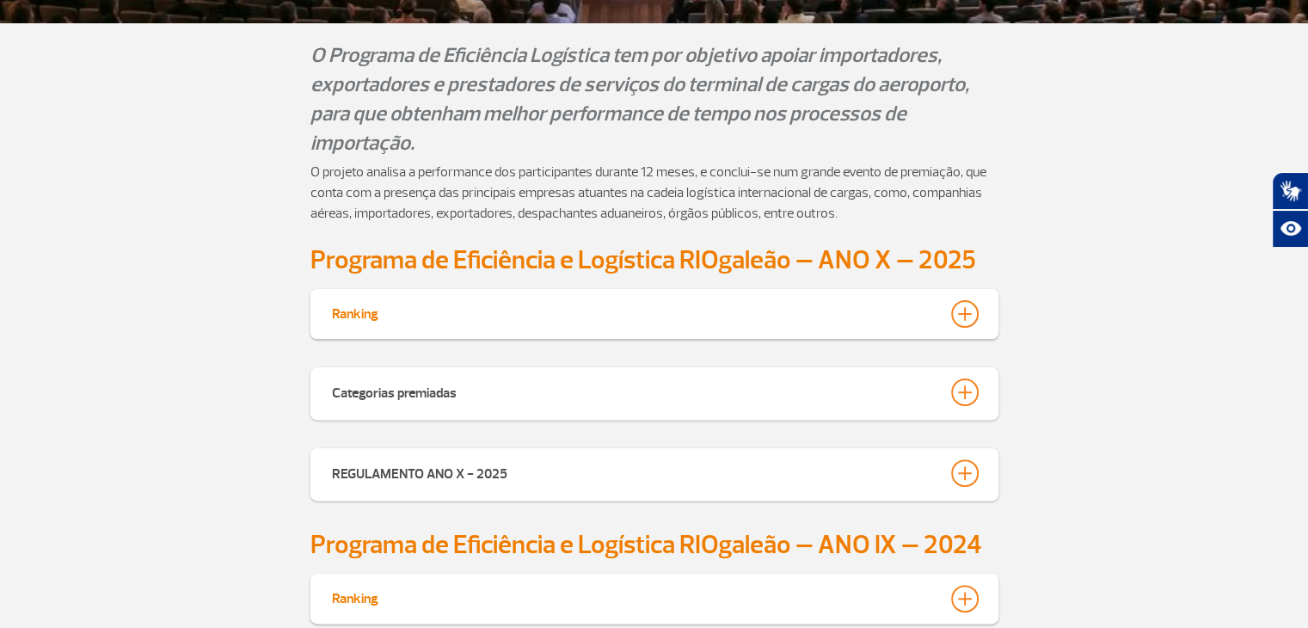
click at [968, 317] on div at bounding box center [965, 314] width 28 height 28
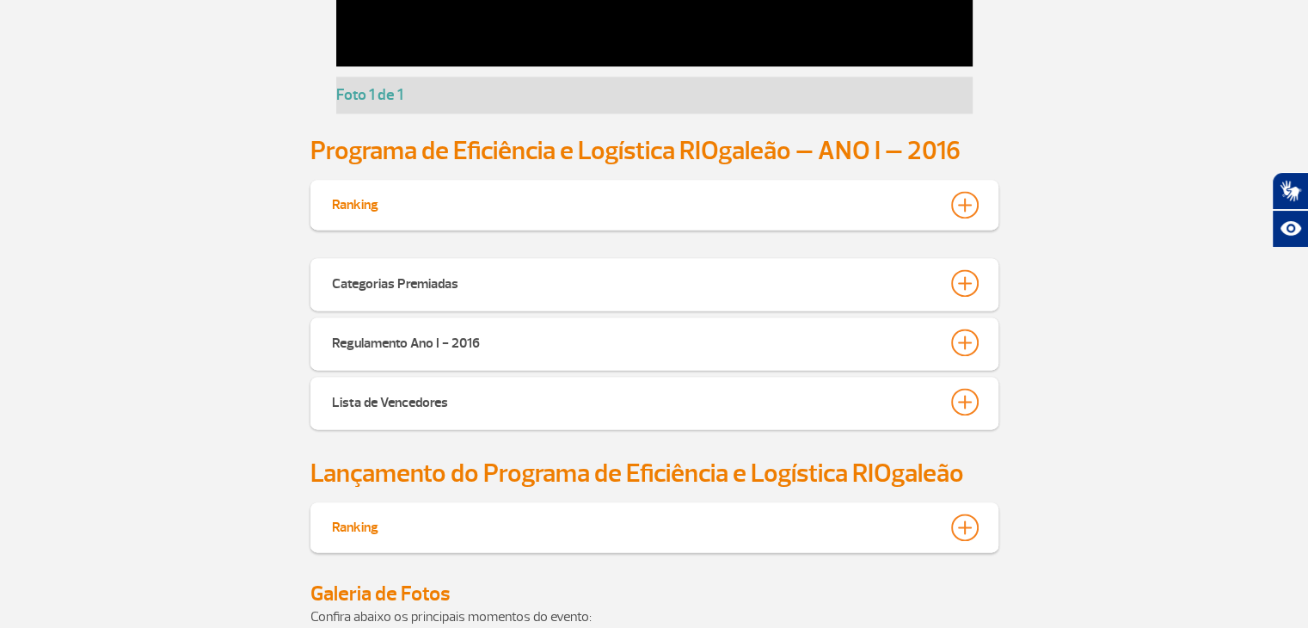
scroll to position [8860, 0]
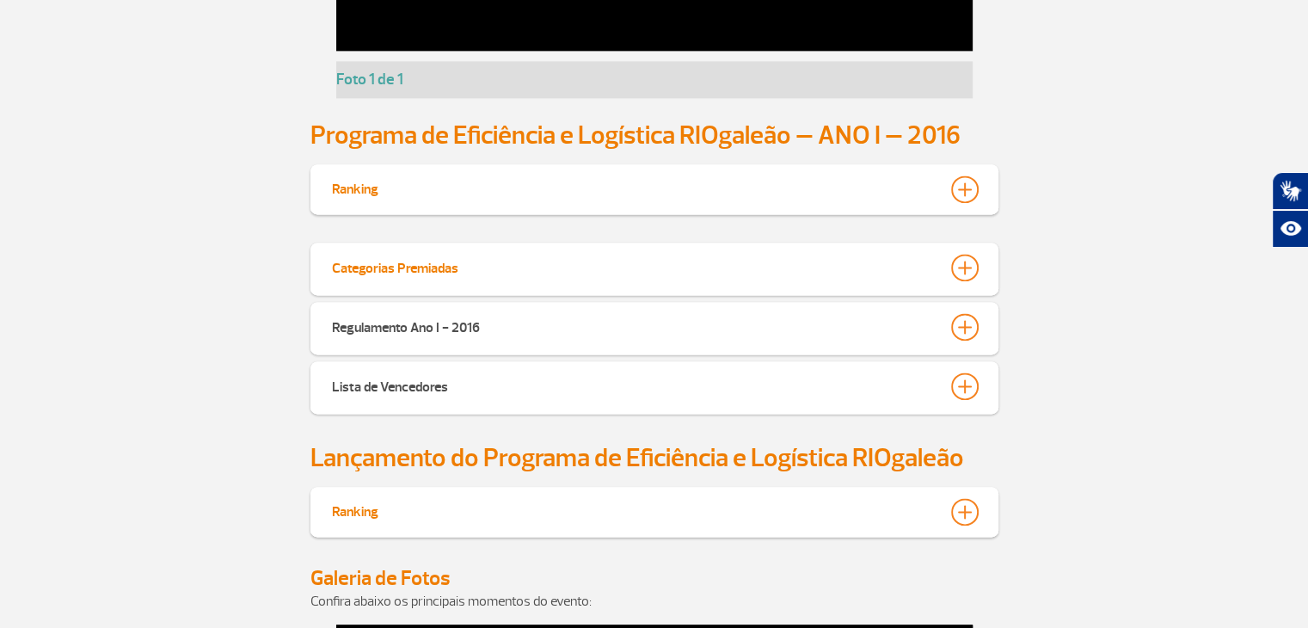
click at [963, 264] on div at bounding box center [965, 268] width 28 height 28
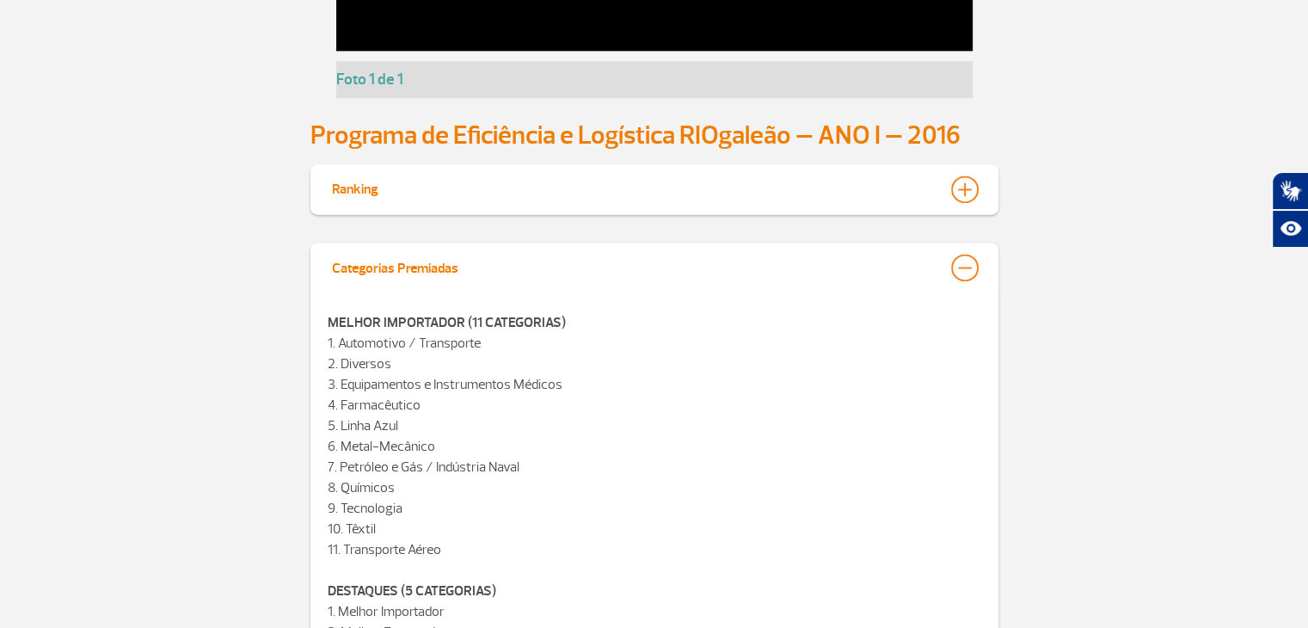
click at [964, 264] on div at bounding box center [965, 268] width 28 height 28
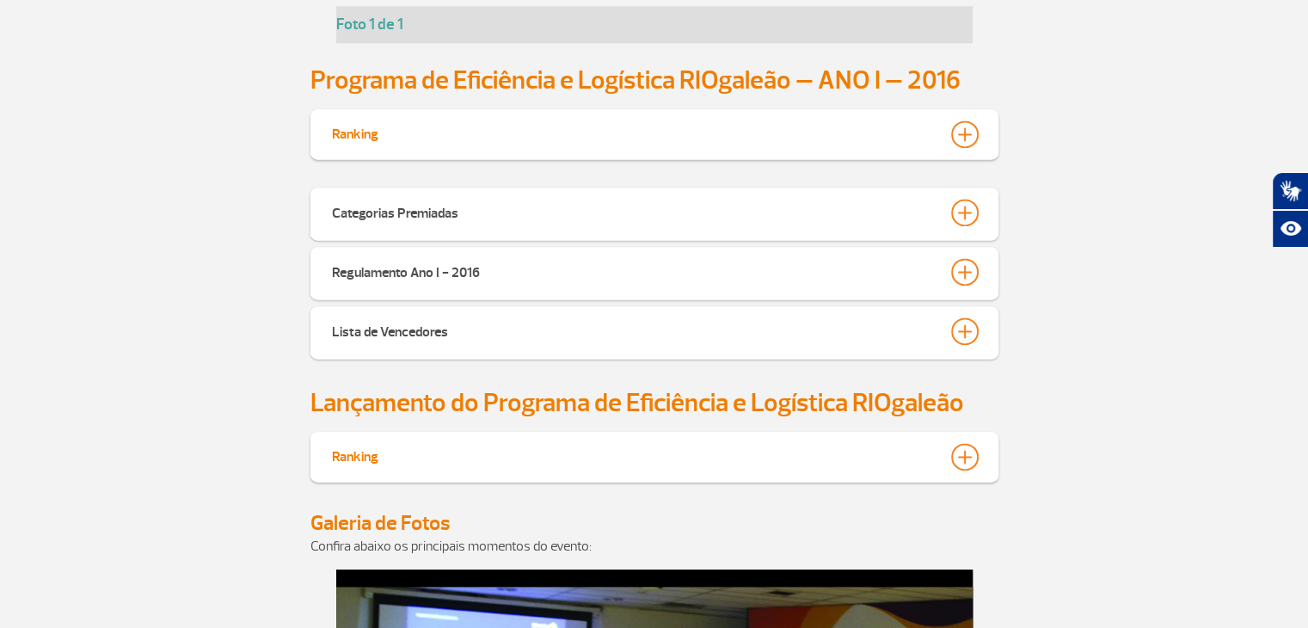
scroll to position [8946, 0]
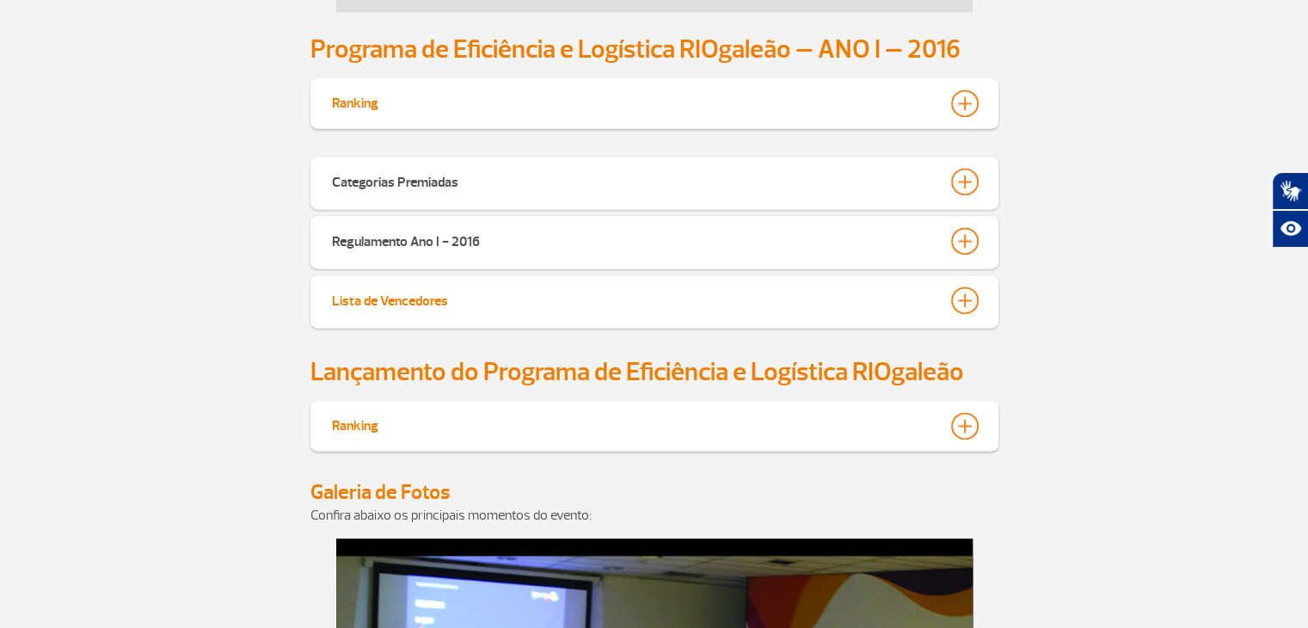
click at [961, 305] on div at bounding box center [965, 300] width 28 height 28
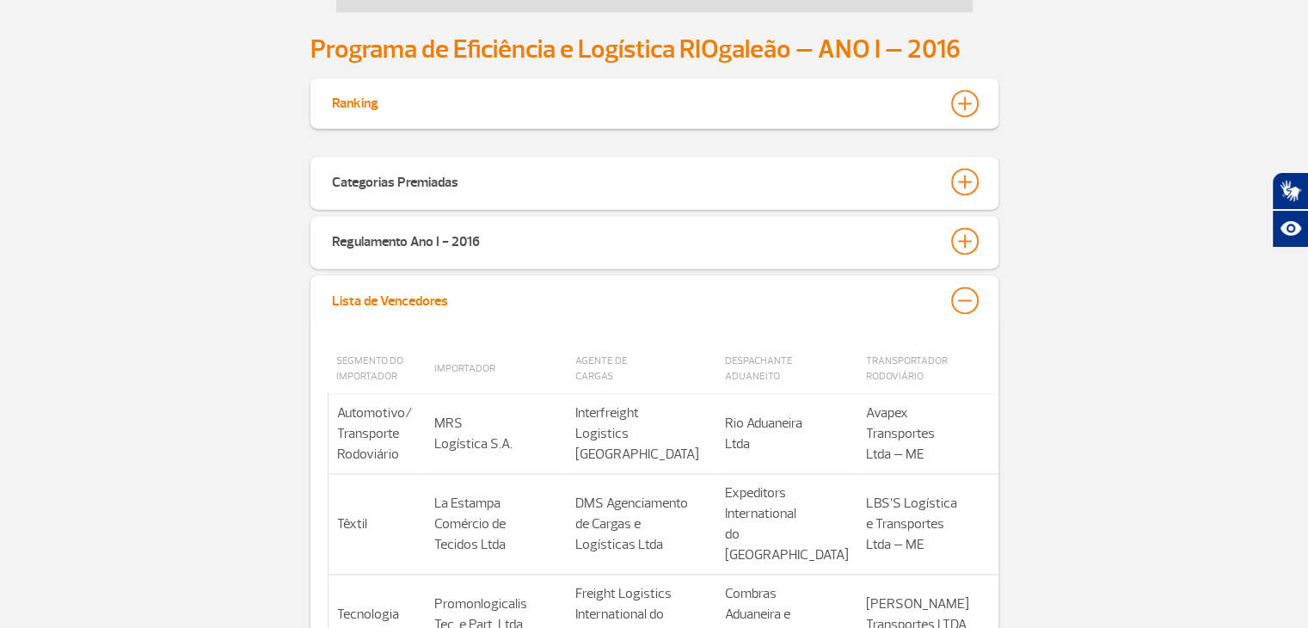
click at [961, 305] on div at bounding box center [965, 300] width 28 height 28
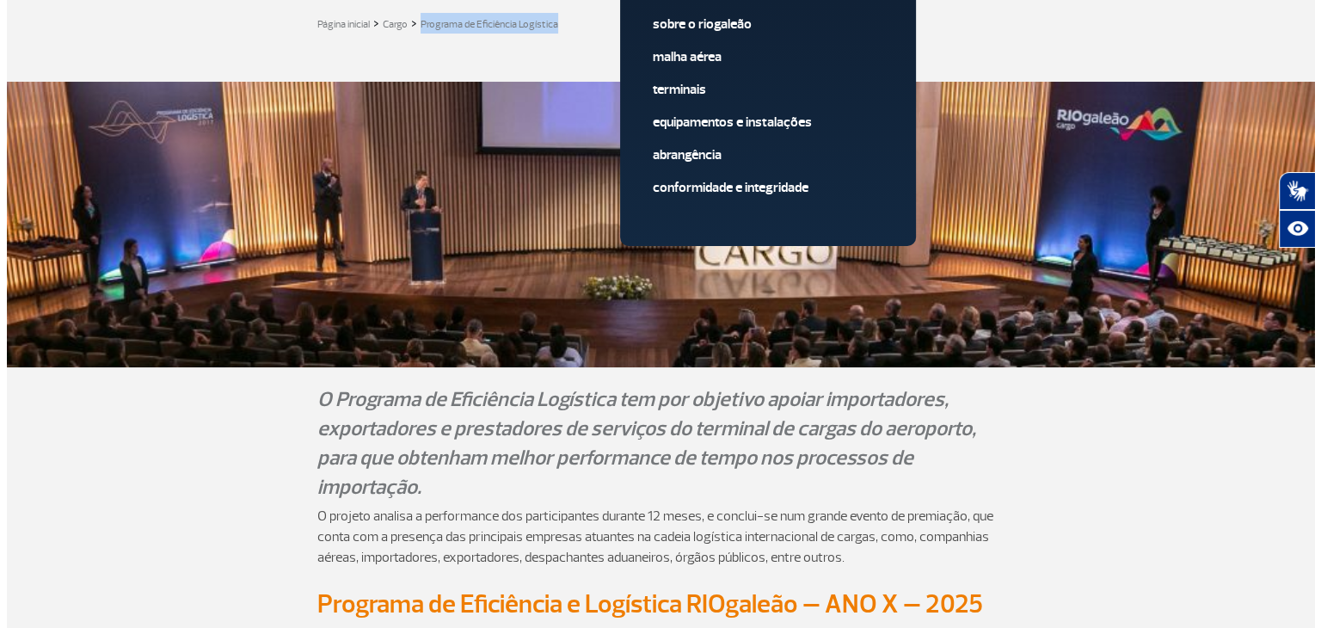
scroll to position [0, 0]
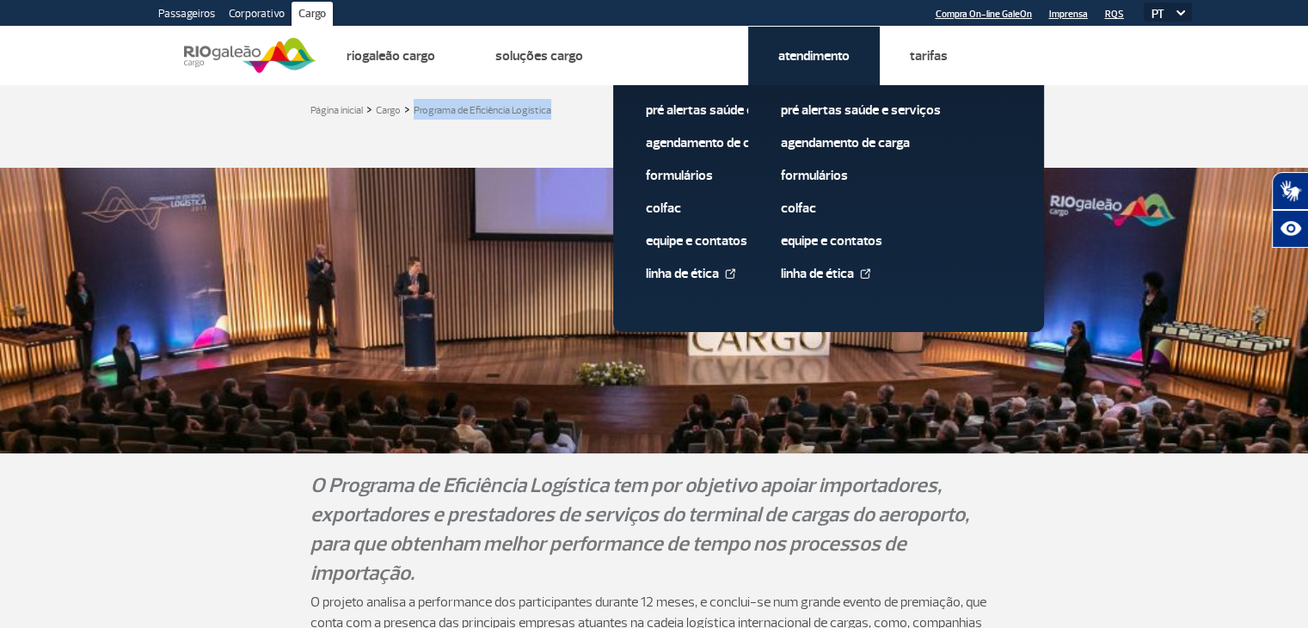
click at [813, 59] on link "Atendimento" at bounding box center [813, 55] width 71 height 17
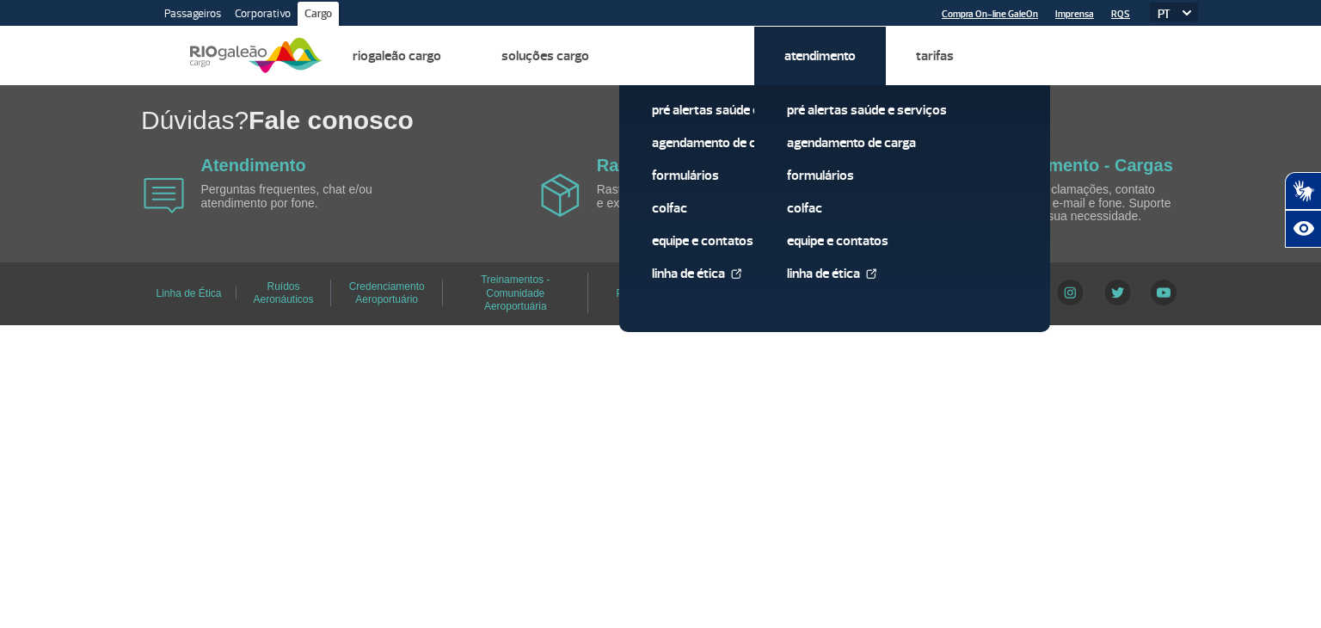
click at [822, 54] on link "Atendimento" at bounding box center [820, 55] width 71 height 17
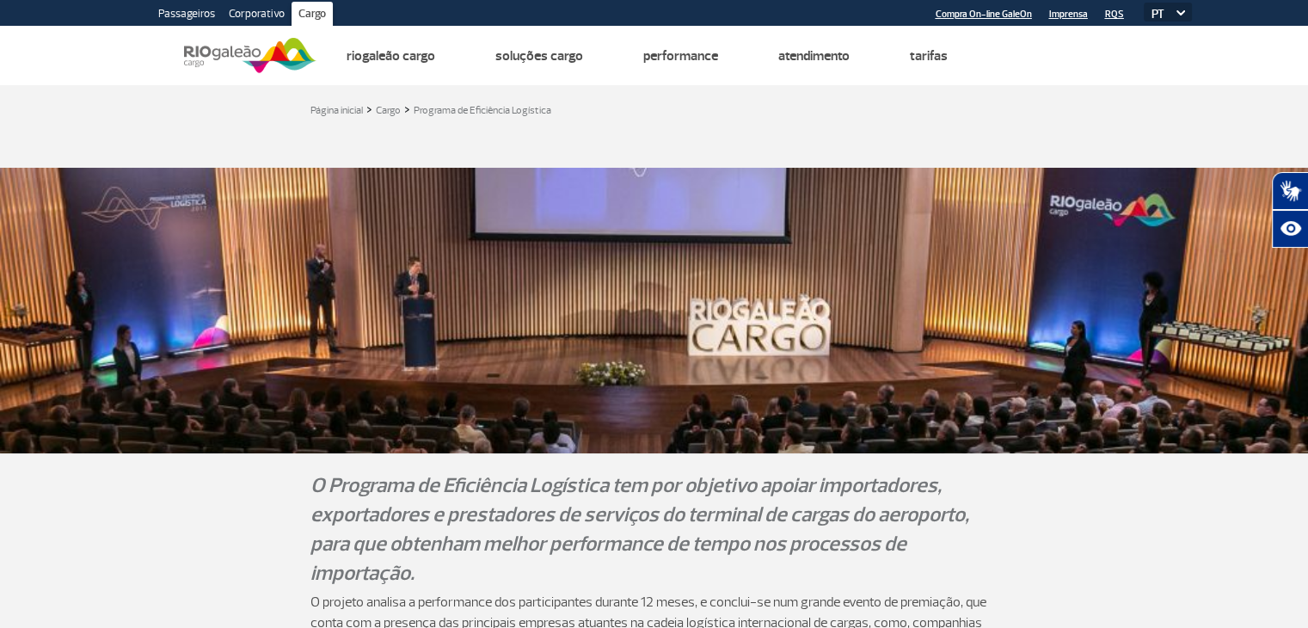
click at [262, 43] on img at bounding box center [250, 55] width 132 height 42
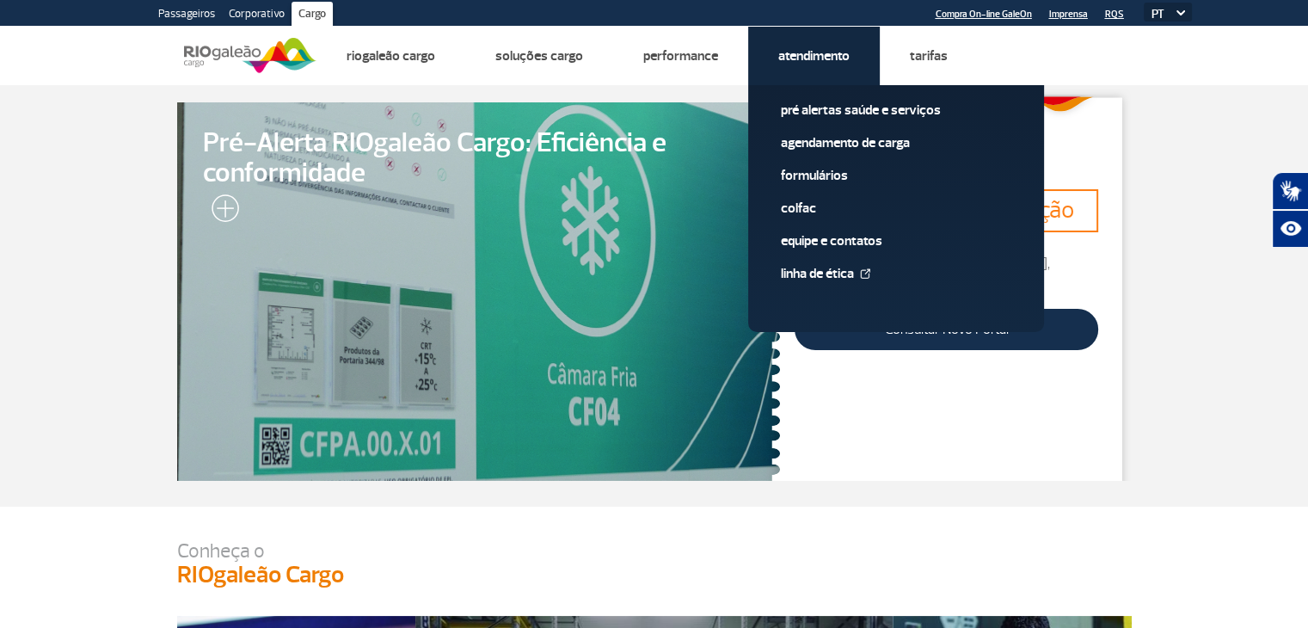
click at [824, 56] on link "Atendimento" at bounding box center [813, 55] width 71 height 17
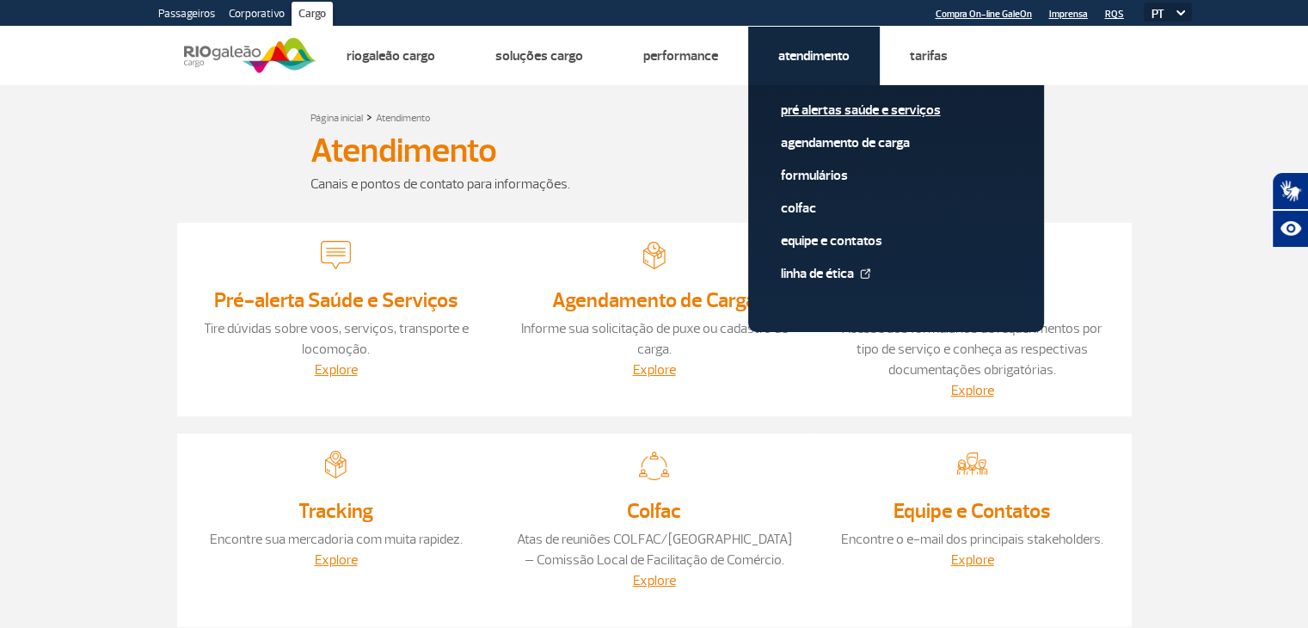
click at [826, 113] on link "Pré alertas Saúde e Serviços" at bounding box center [896, 110] width 231 height 19
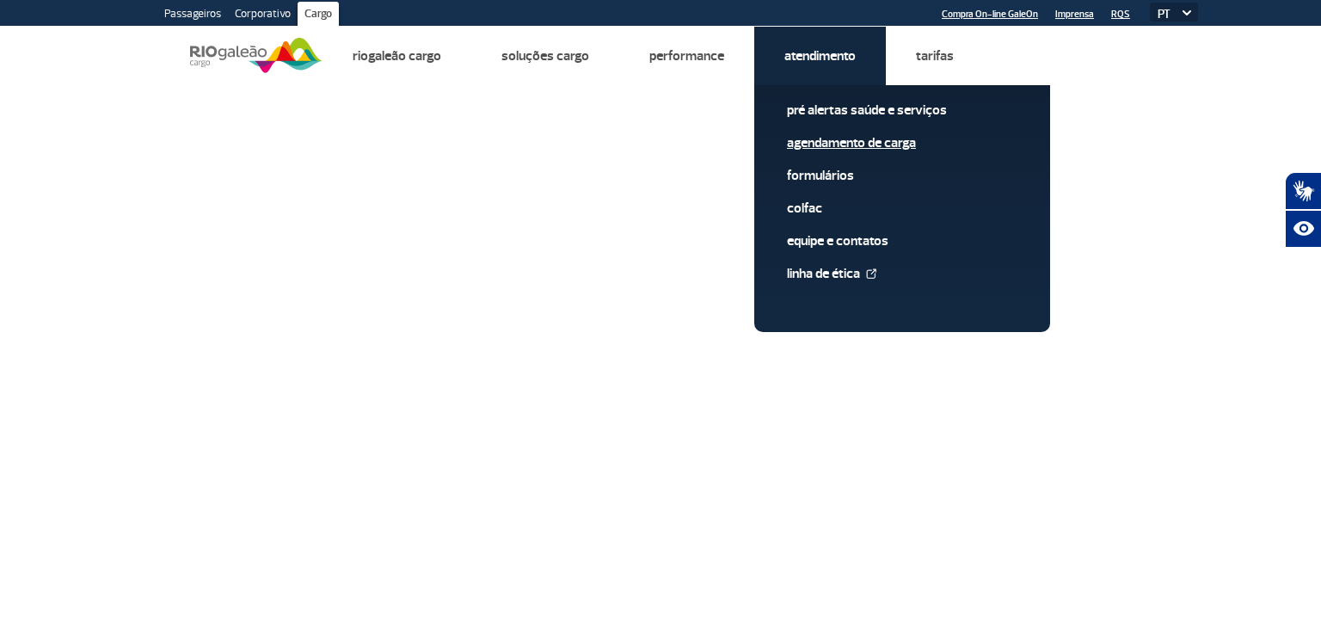
click at [845, 142] on link "Agendamento de Carga" at bounding box center [902, 142] width 231 height 19
click at [818, 174] on link "Formulários" at bounding box center [902, 175] width 231 height 19
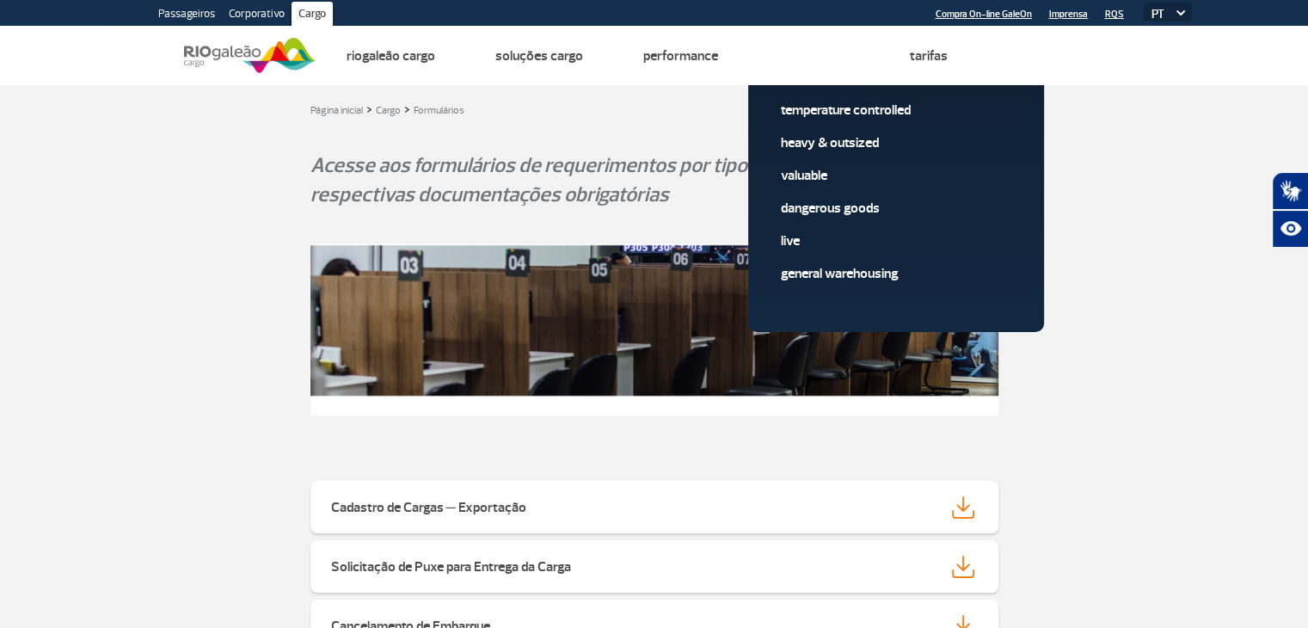
click at [1095, 251] on app-gallery-with-thumbs at bounding box center [654, 336] width 955 height 220
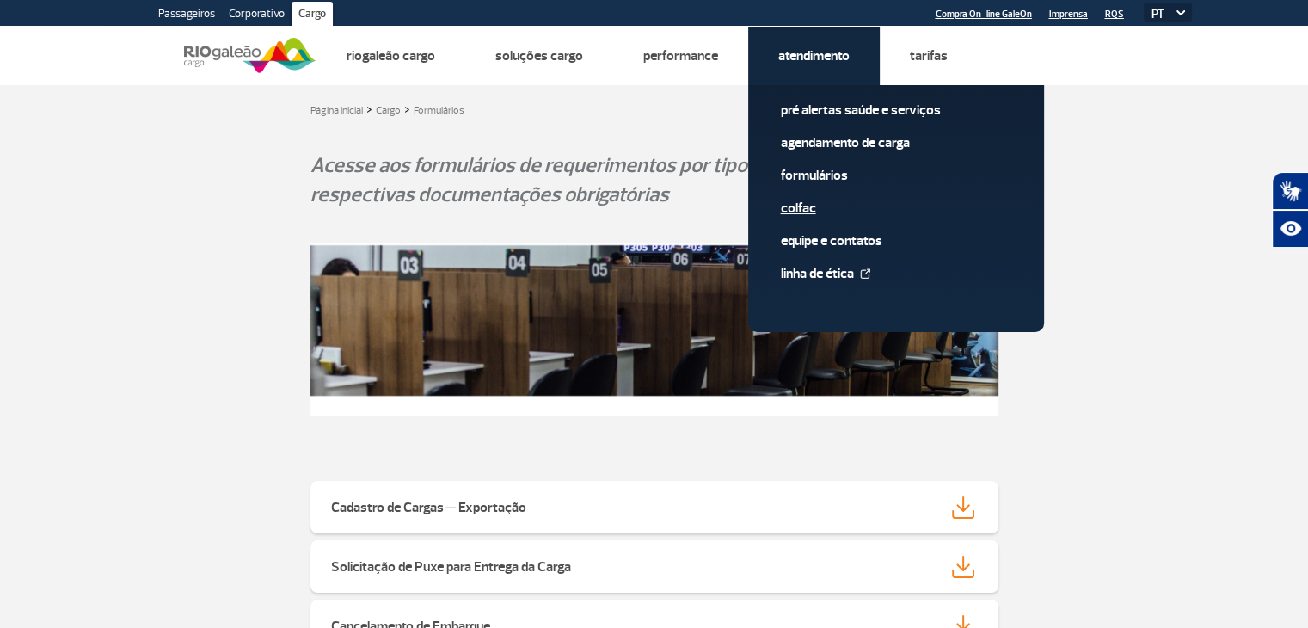
click at [796, 211] on link "Colfac" at bounding box center [896, 208] width 231 height 19
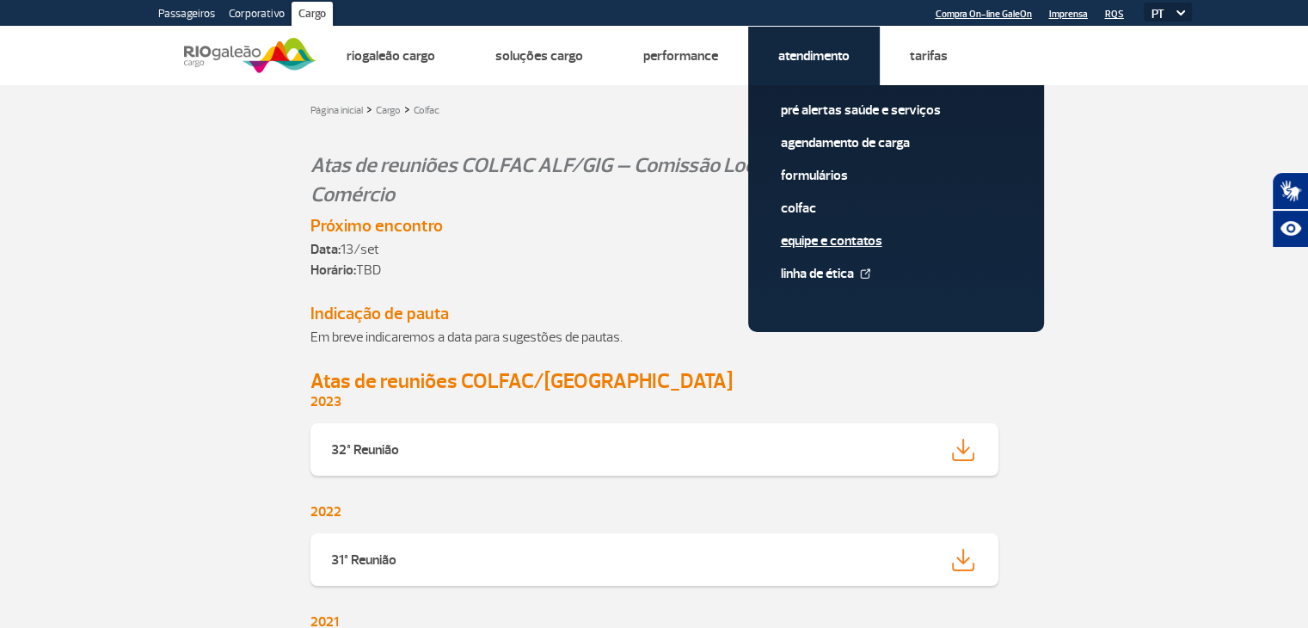
click at [797, 244] on link "Equipe e Contatos" at bounding box center [896, 240] width 231 height 19
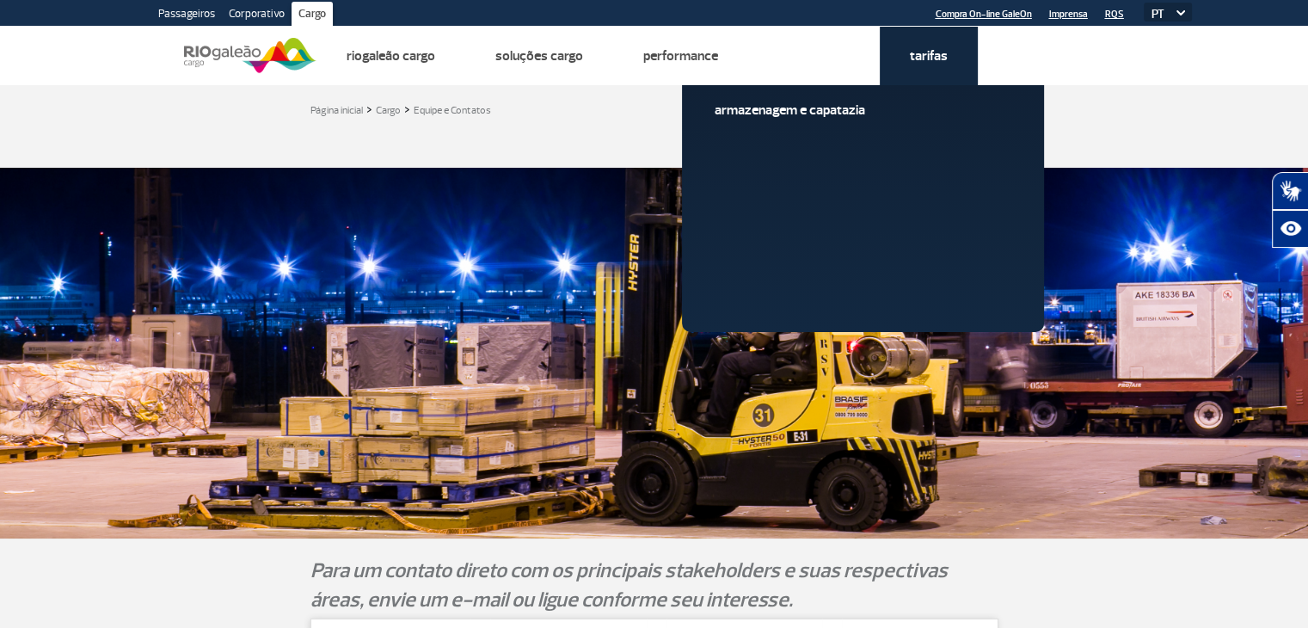
click at [933, 56] on link "Tarifas" at bounding box center [929, 55] width 38 height 17
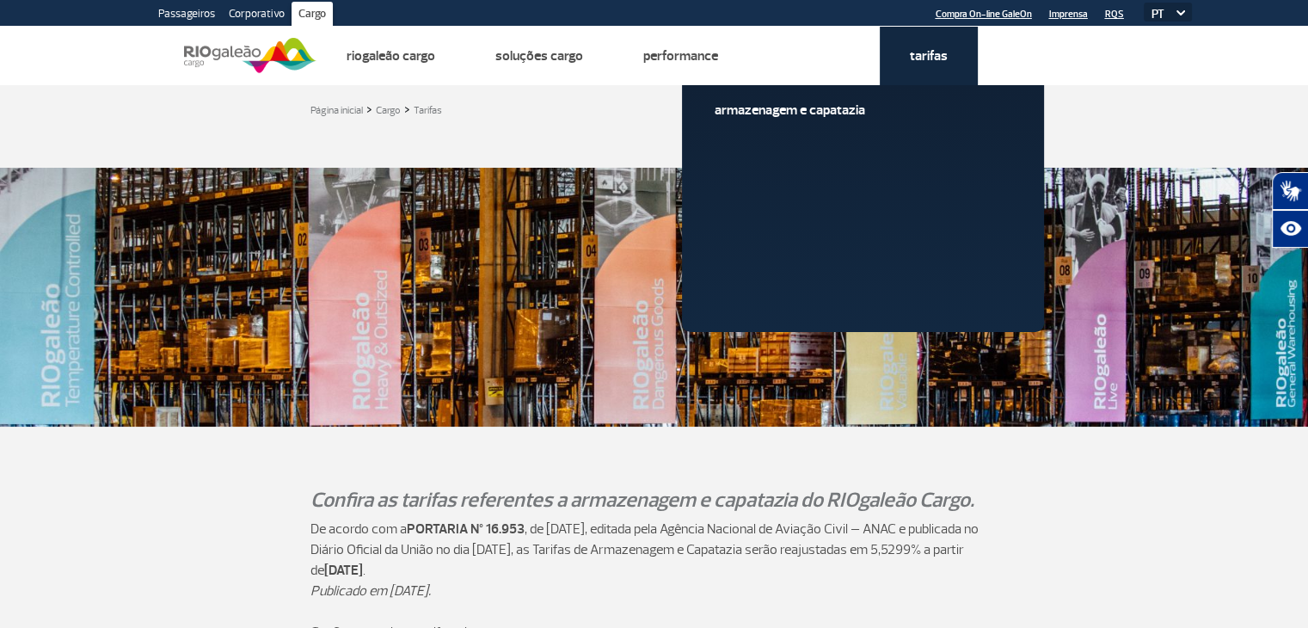
click at [932, 55] on link "Tarifas" at bounding box center [929, 55] width 38 height 17
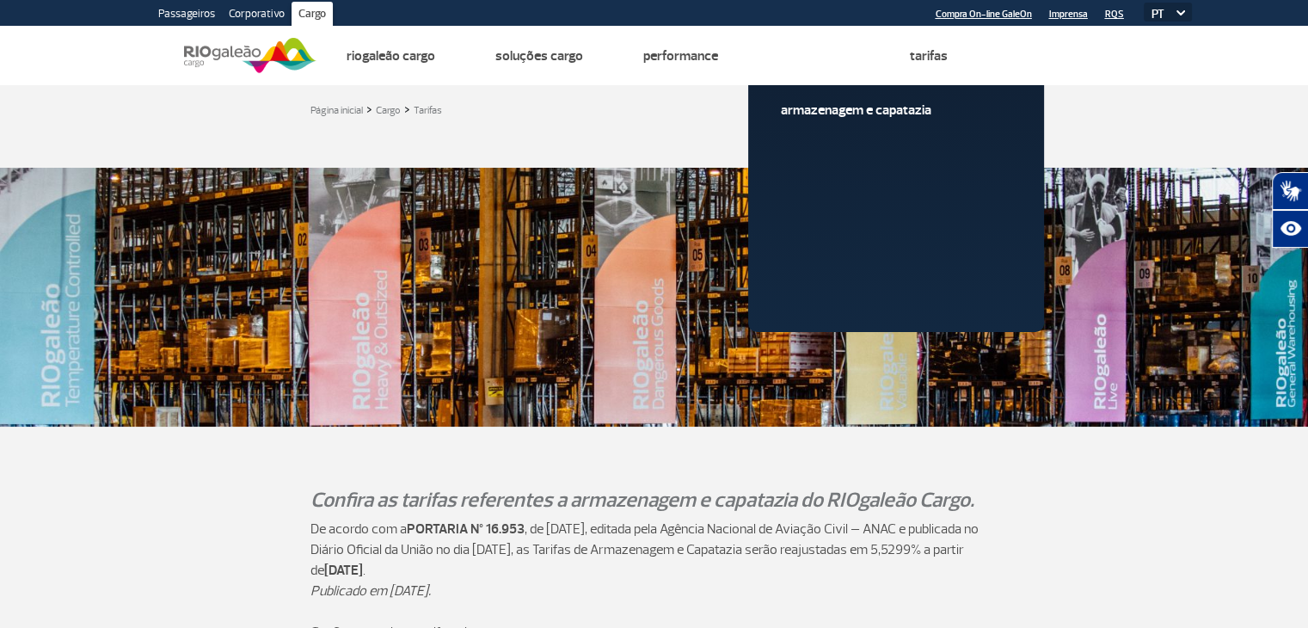
click at [265, 59] on img at bounding box center [250, 55] width 132 height 42
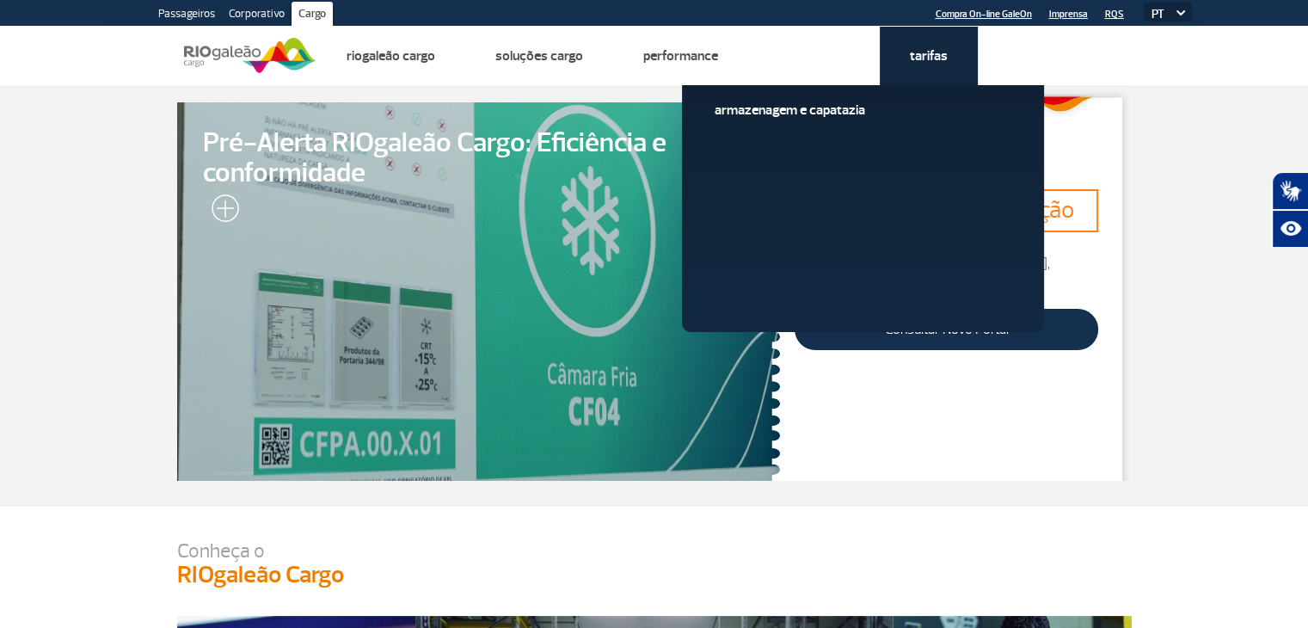
click at [920, 53] on link "Tarifas" at bounding box center [929, 55] width 38 height 17
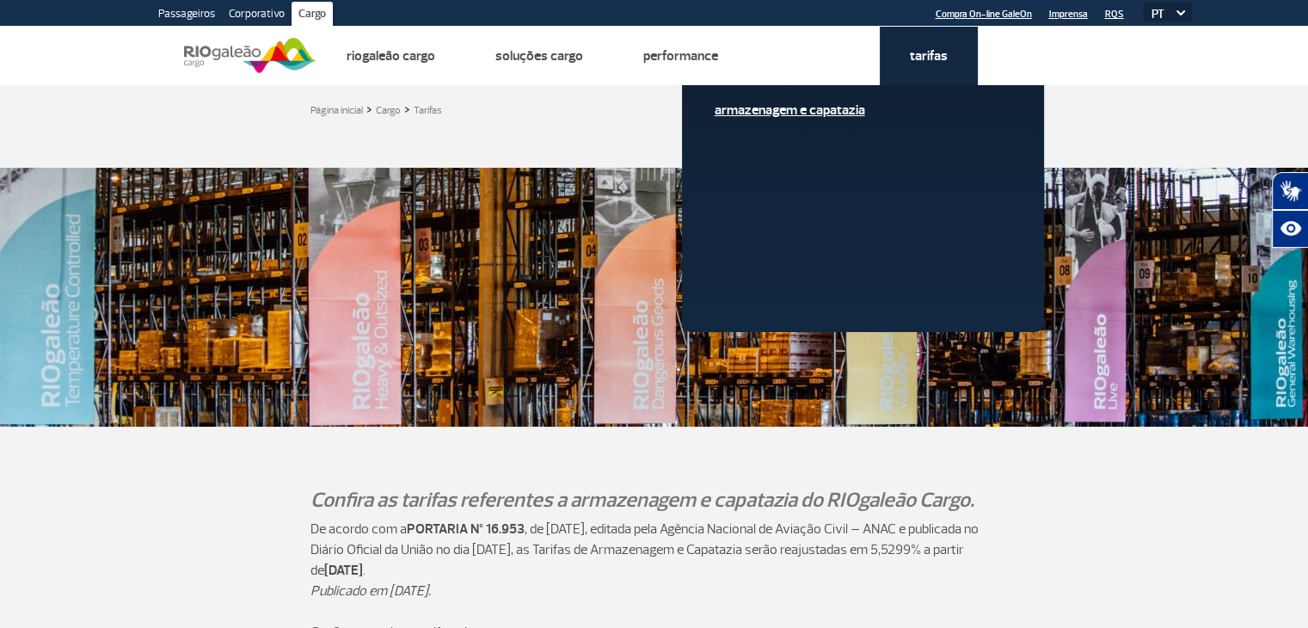
click at [829, 115] on link "Armazenagem e Capatazia" at bounding box center [830, 110] width 231 height 19
click at [821, 111] on link "Armazenagem e Capatazia" at bounding box center [830, 110] width 231 height 19
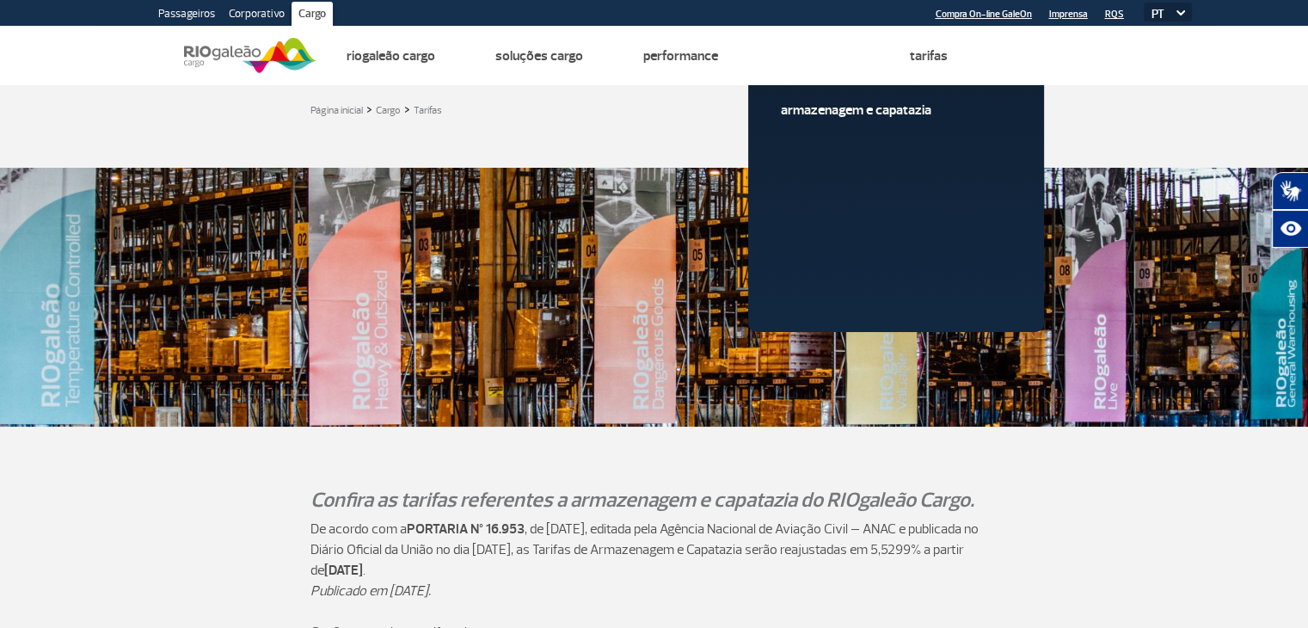
drag, startPoint x: 792, startPoint y: 113, endPoint x: 657, endPoint y: 527, distance: 436.1
click at [657, 529] on p "De acordo com a PORTARIA Nº 16.953 , de [DATE], editada pela Agência Nacional d…" at bounding box center [655, 550] width 688 height 62
drag, startPoint x: 569, startPoint y: 496, endPoint x: 793, endPoint y: 501, distance: 224.6
click at [793, 501] on p "Confira as tarifas referentes a armazenagem e capatazia do RIOgaleão Cargo." at bounding box center [655, 499] width 688 height 29
copy p "armazenagem e capatazia"
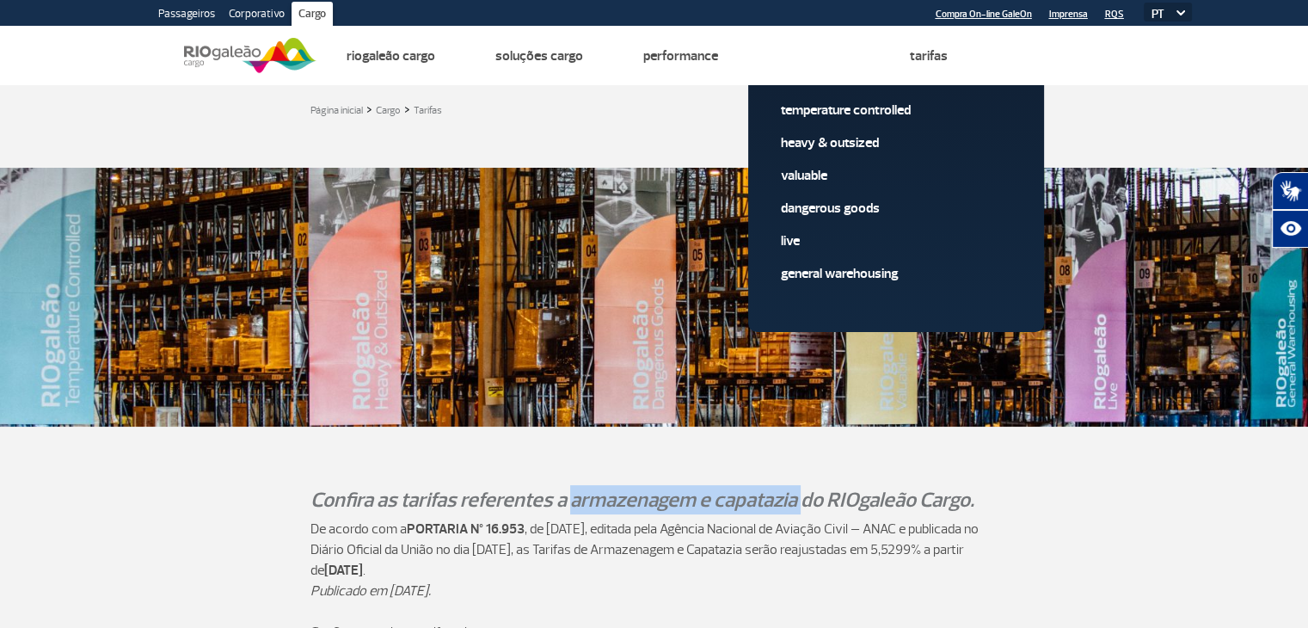
click at [1063, 12] on link "Imprensa" at bounding box center [1068, 14] width 39 height 11
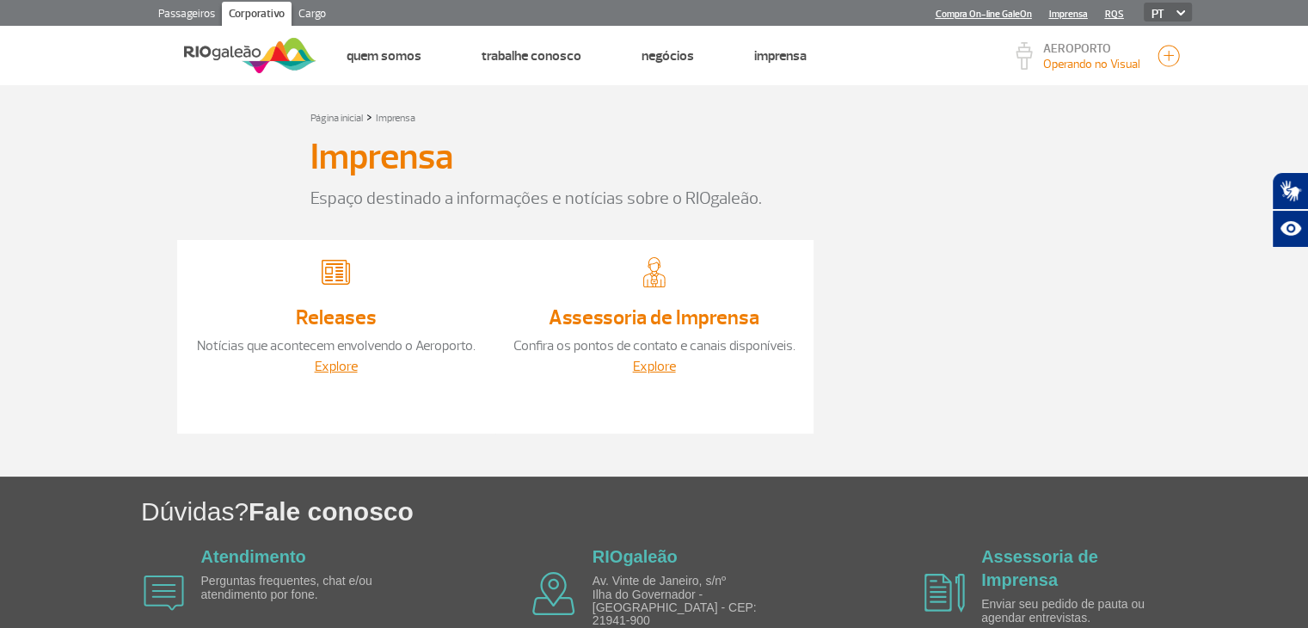
click at [1115, 14] on link "RQS" at bounding box center [1114, 14] width 19 height 11
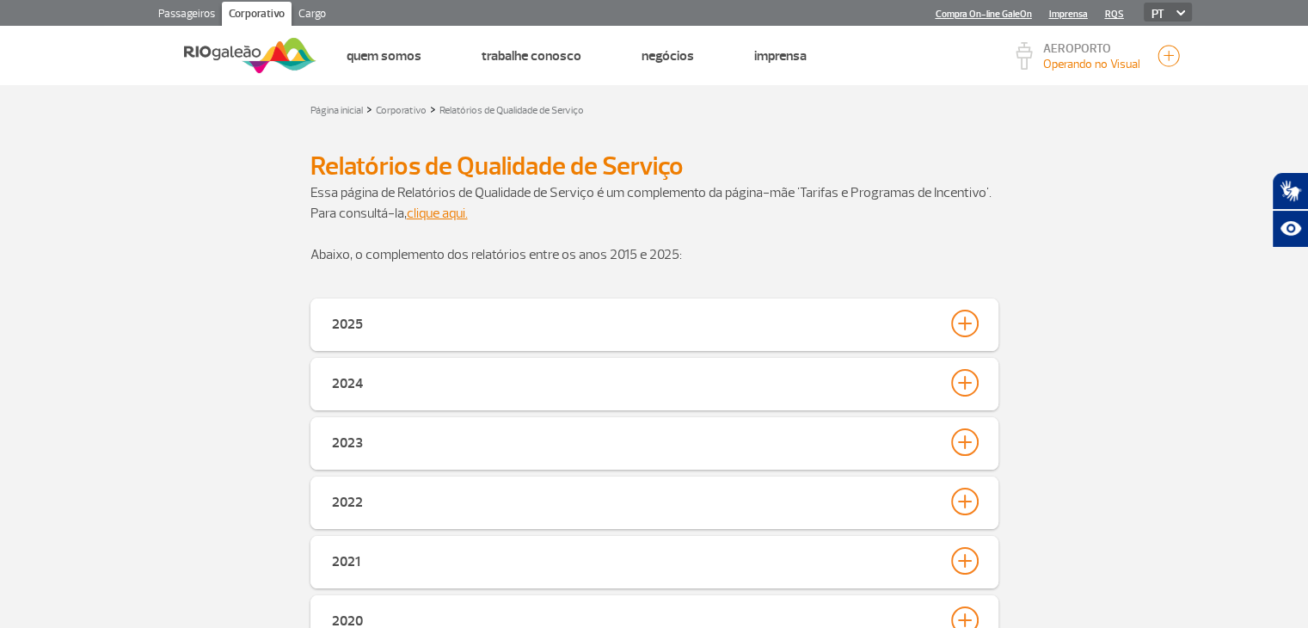
scroll to position [516, 0]
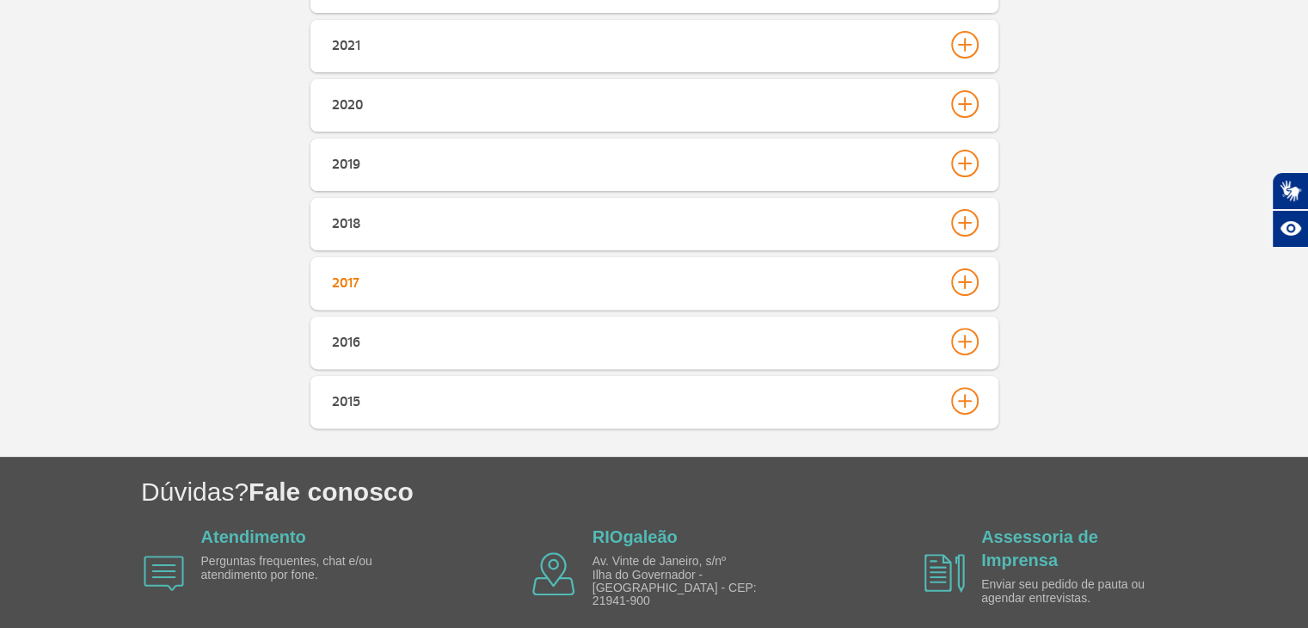
click at [967, 289] on div at bounding box center [965, 282] width 28 height 28
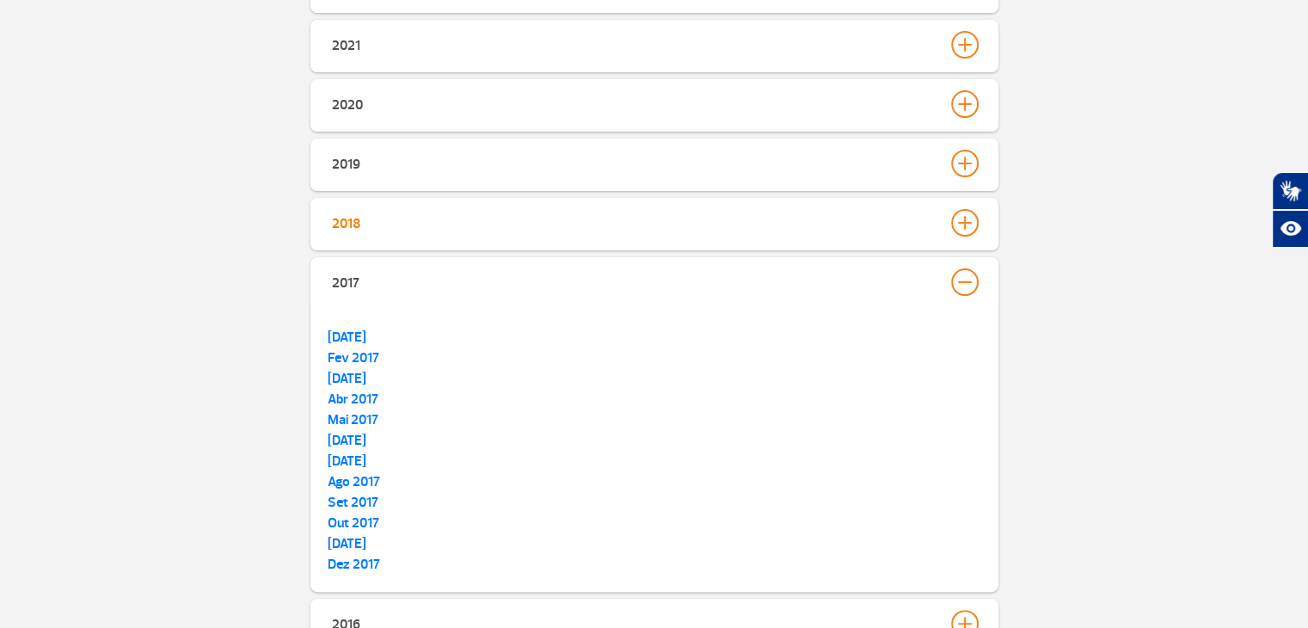
click at [968, 222] on div at bounding box center [965, 223] width 28 height 28
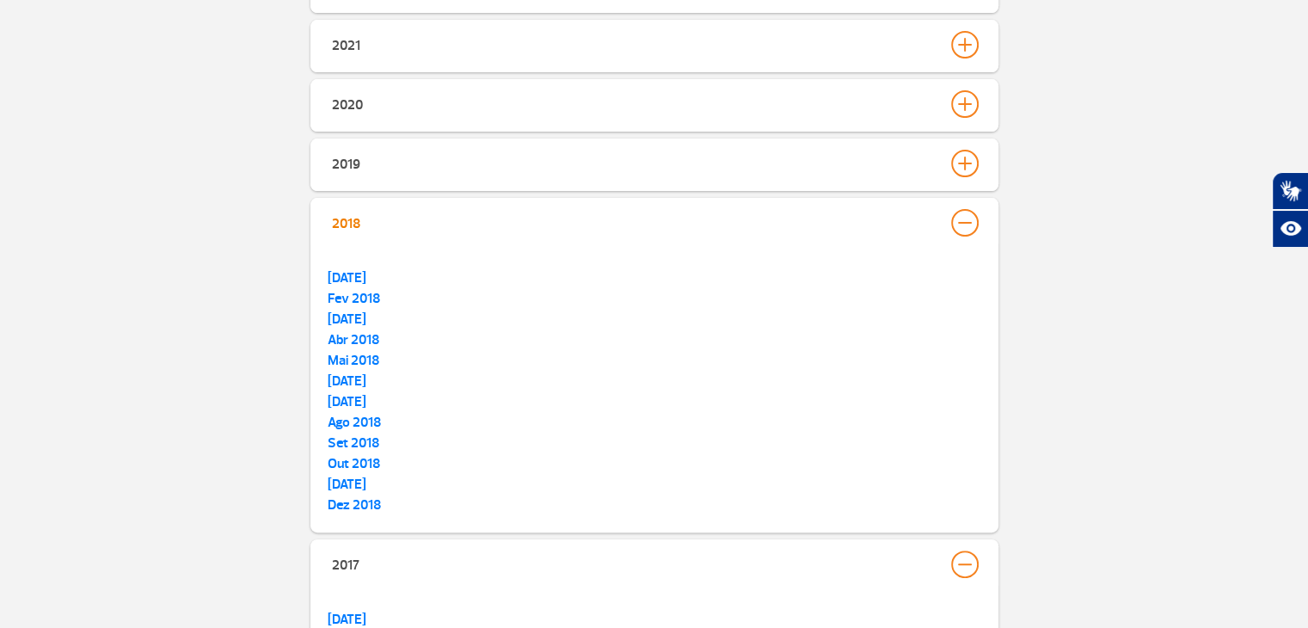
click at [968, 225] on div at bounding box center [965, 223] width 28 height 28
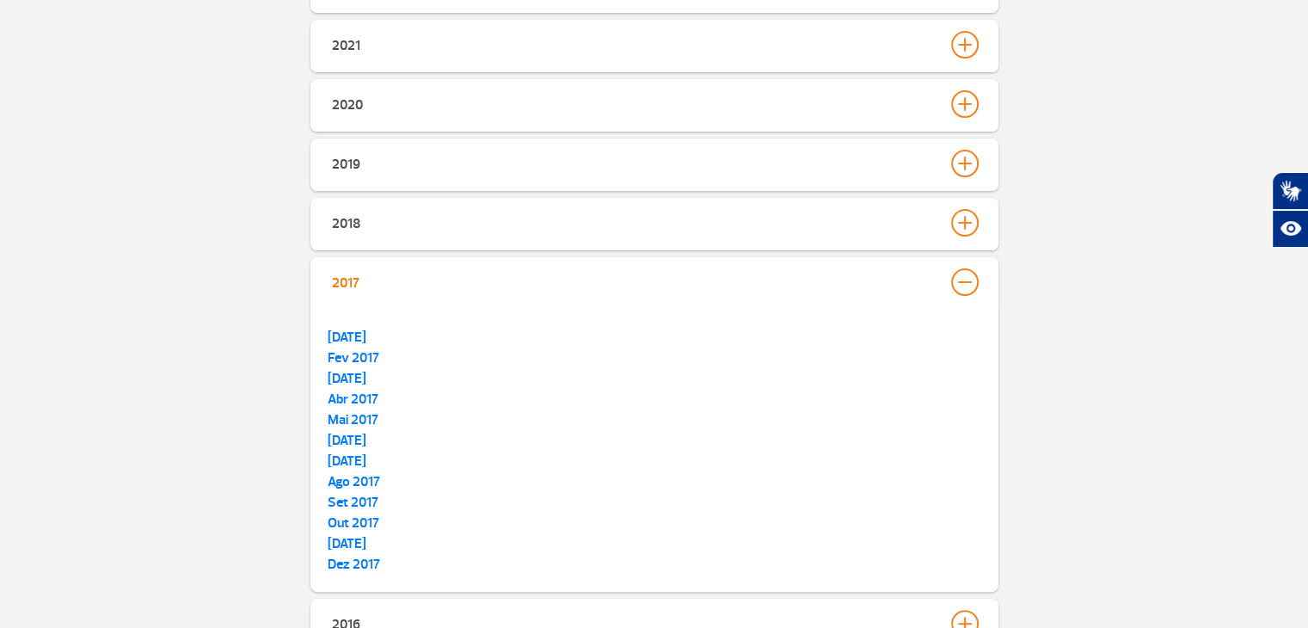
click at [957, 285] on div at bounding box center [965, 282] width 28 height 28
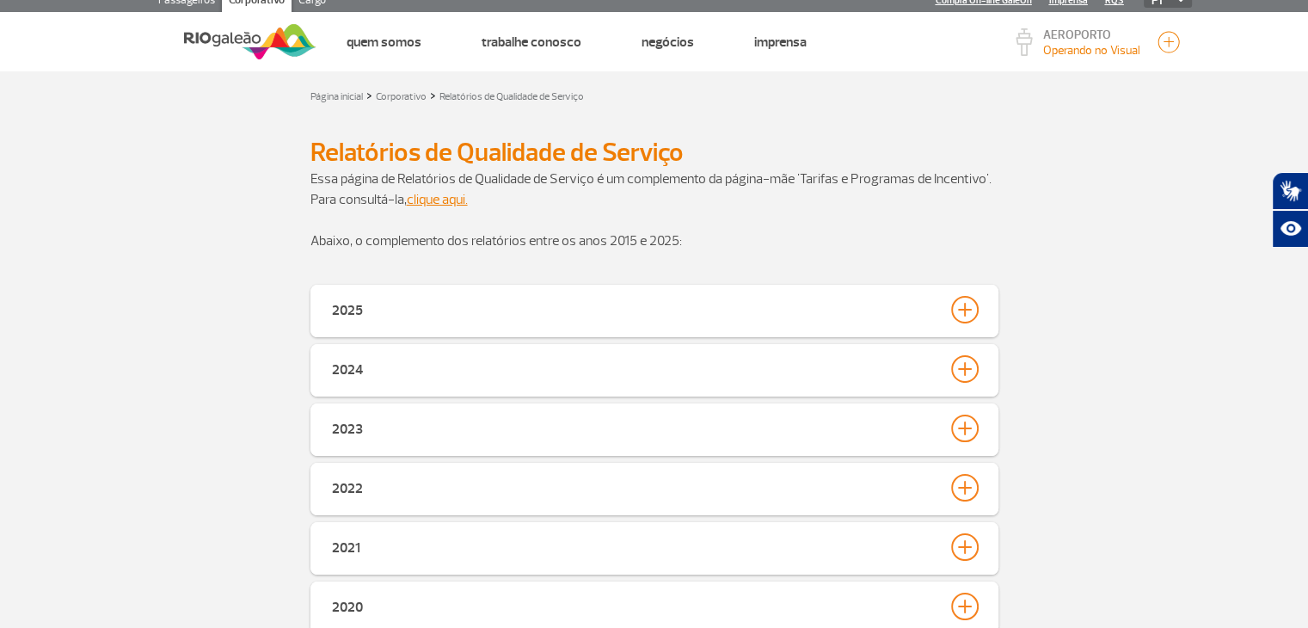
scroll to position [0, 0]
